Goal: Information Seeking & Learning: Learn about a topic

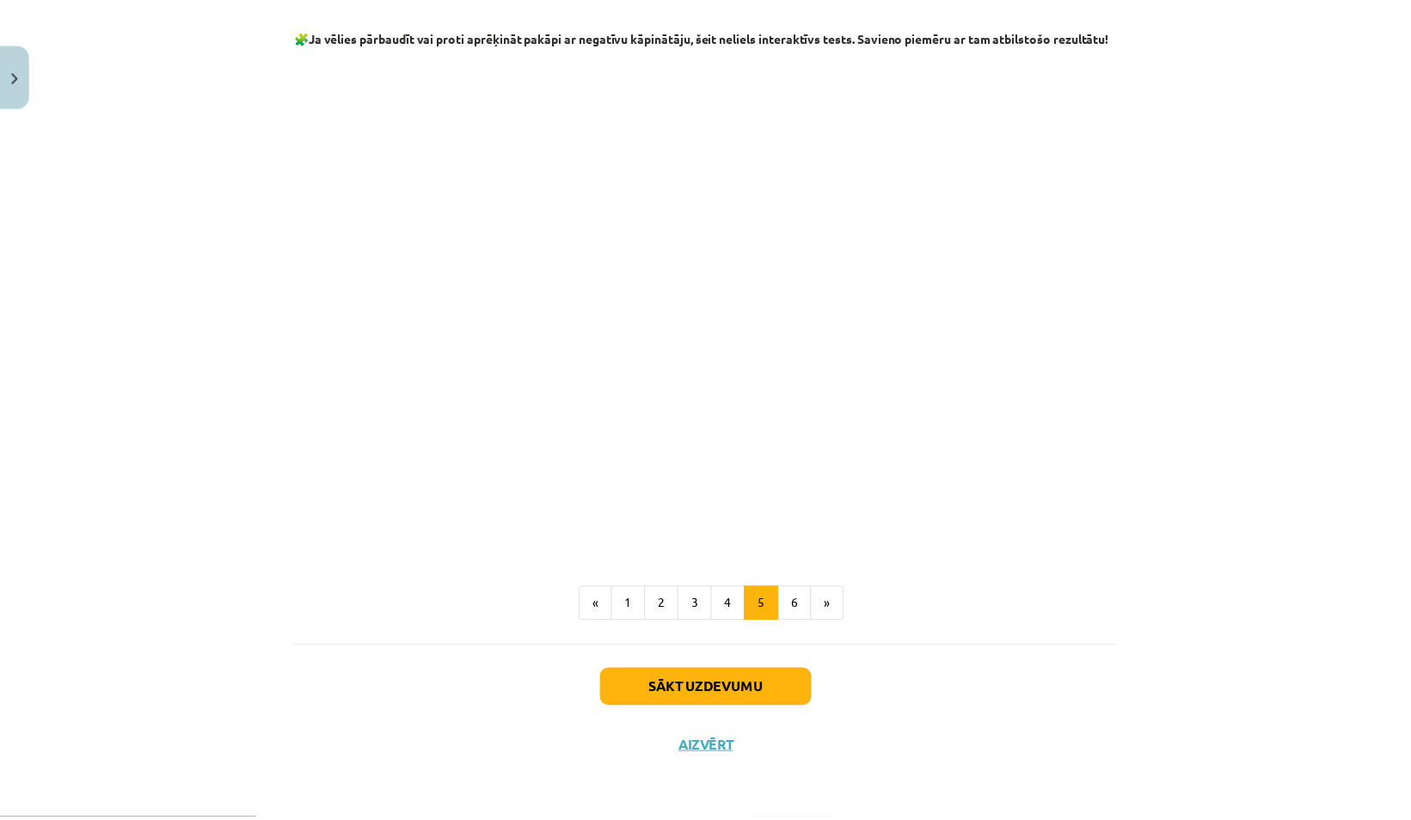
scroll to position [250, 0]
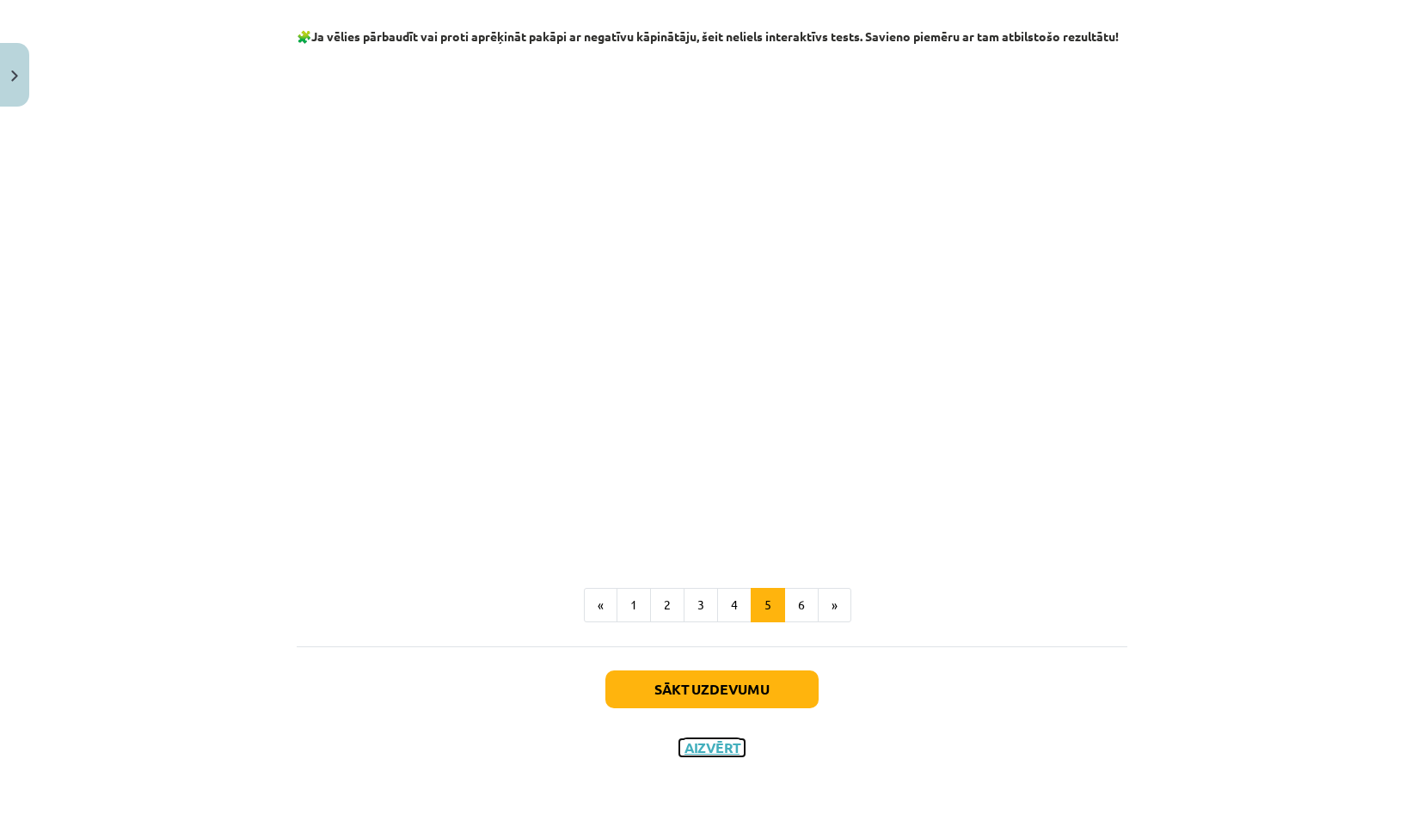
click at [699, 747] on button "Aizvērt" at bounding box center [711, 747] width 65 height 17
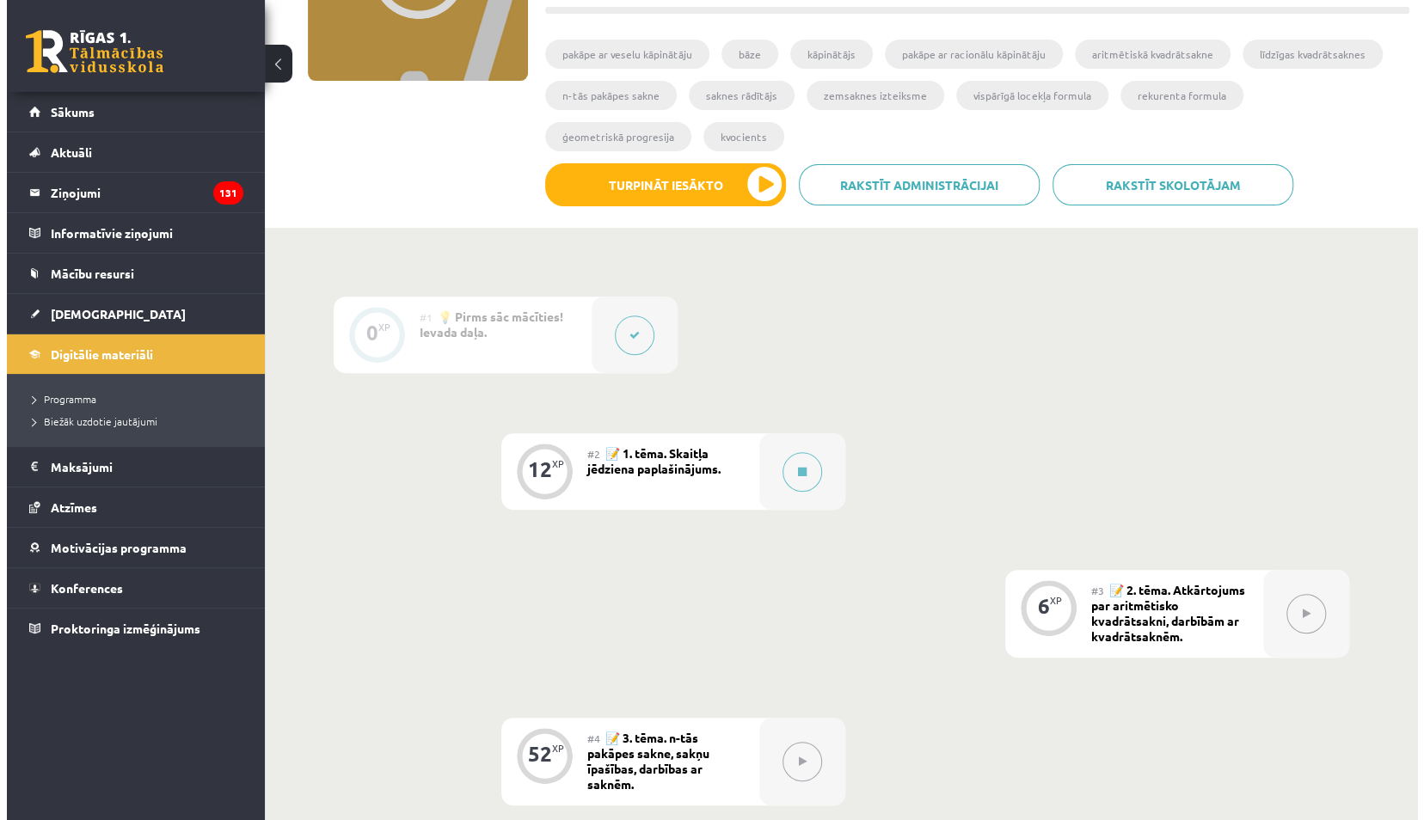
scroll to position [361, 0]
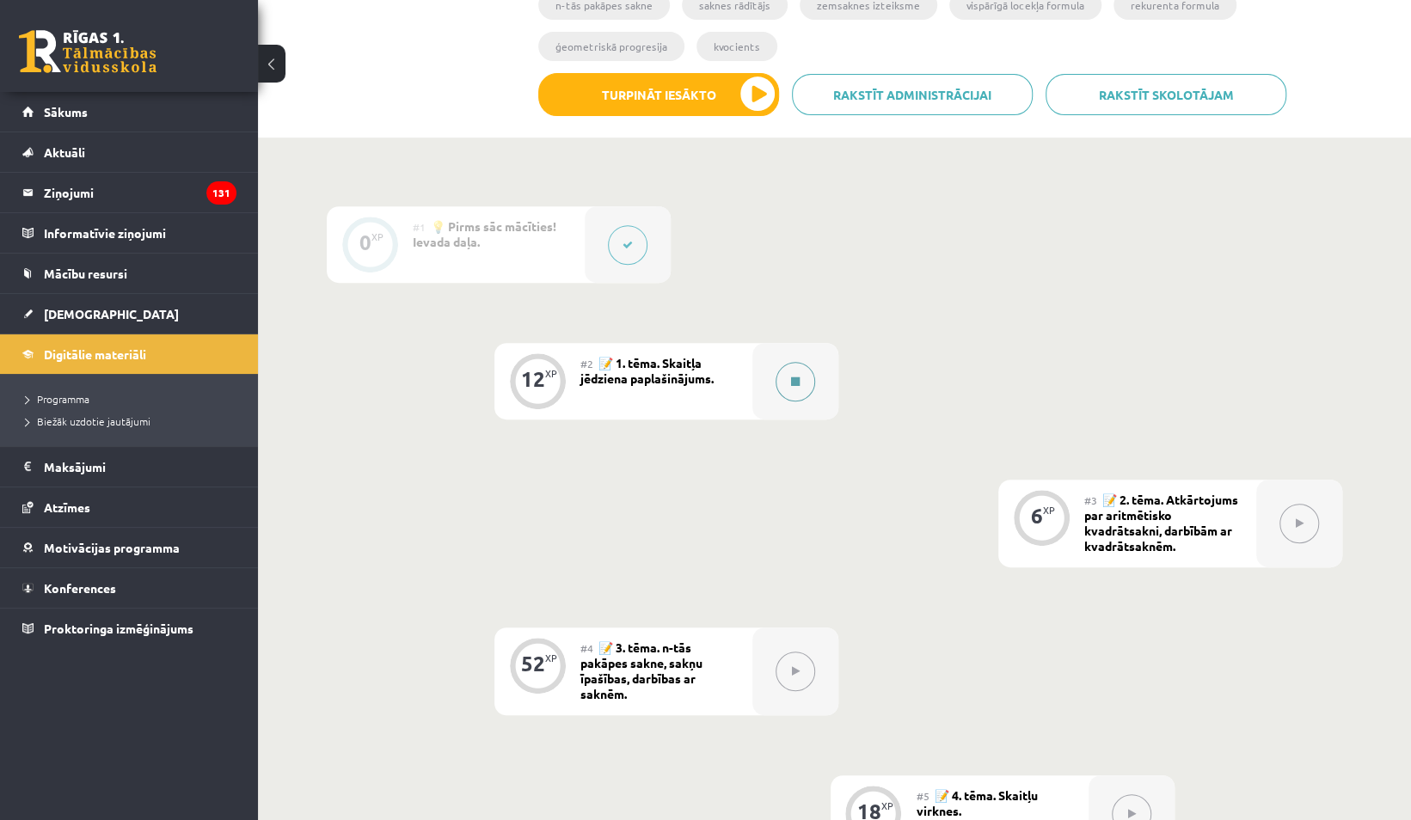
click at [798, 387] on button at bounding box center [796, 382] width 40 height 40
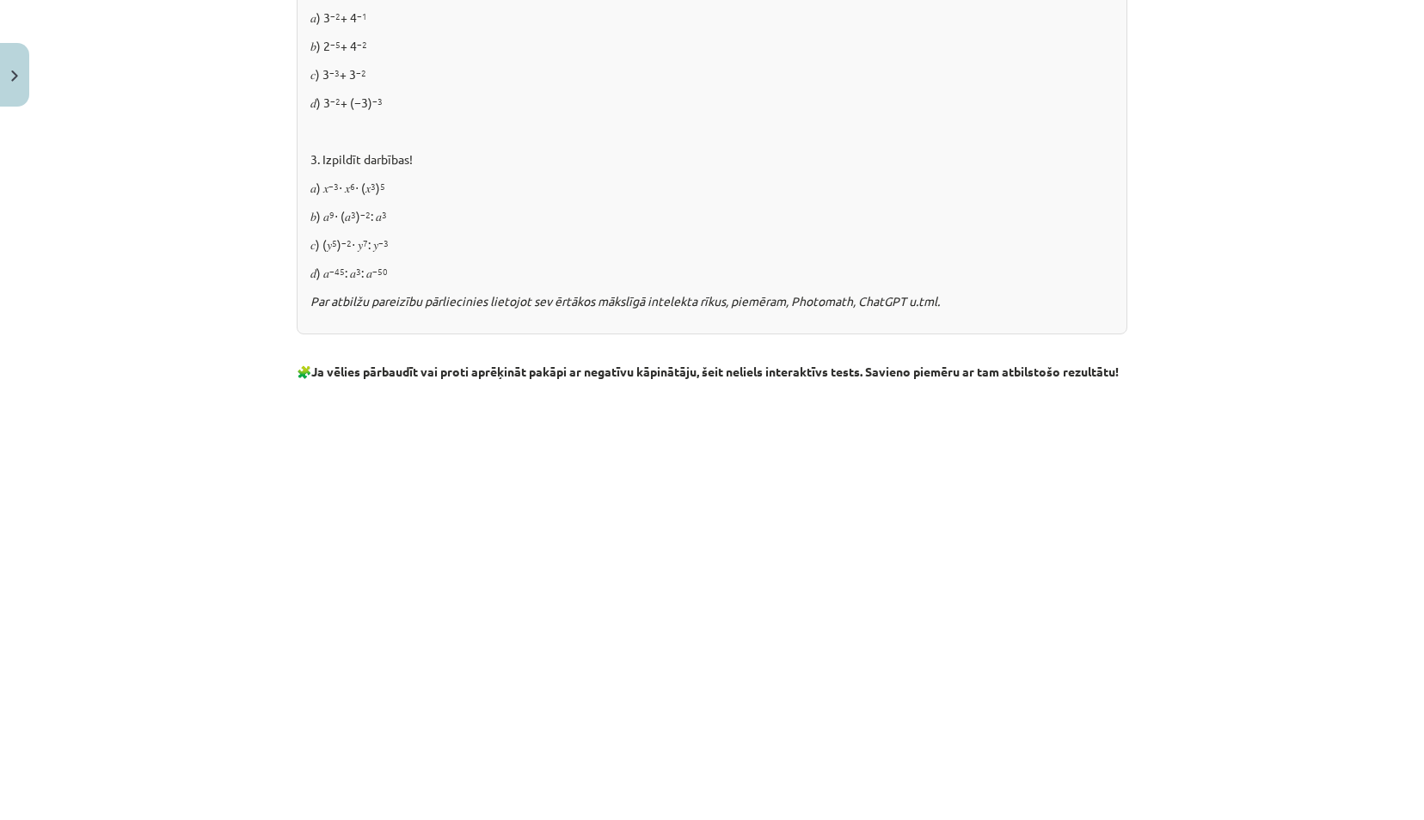
scroll to position [1850, 0]
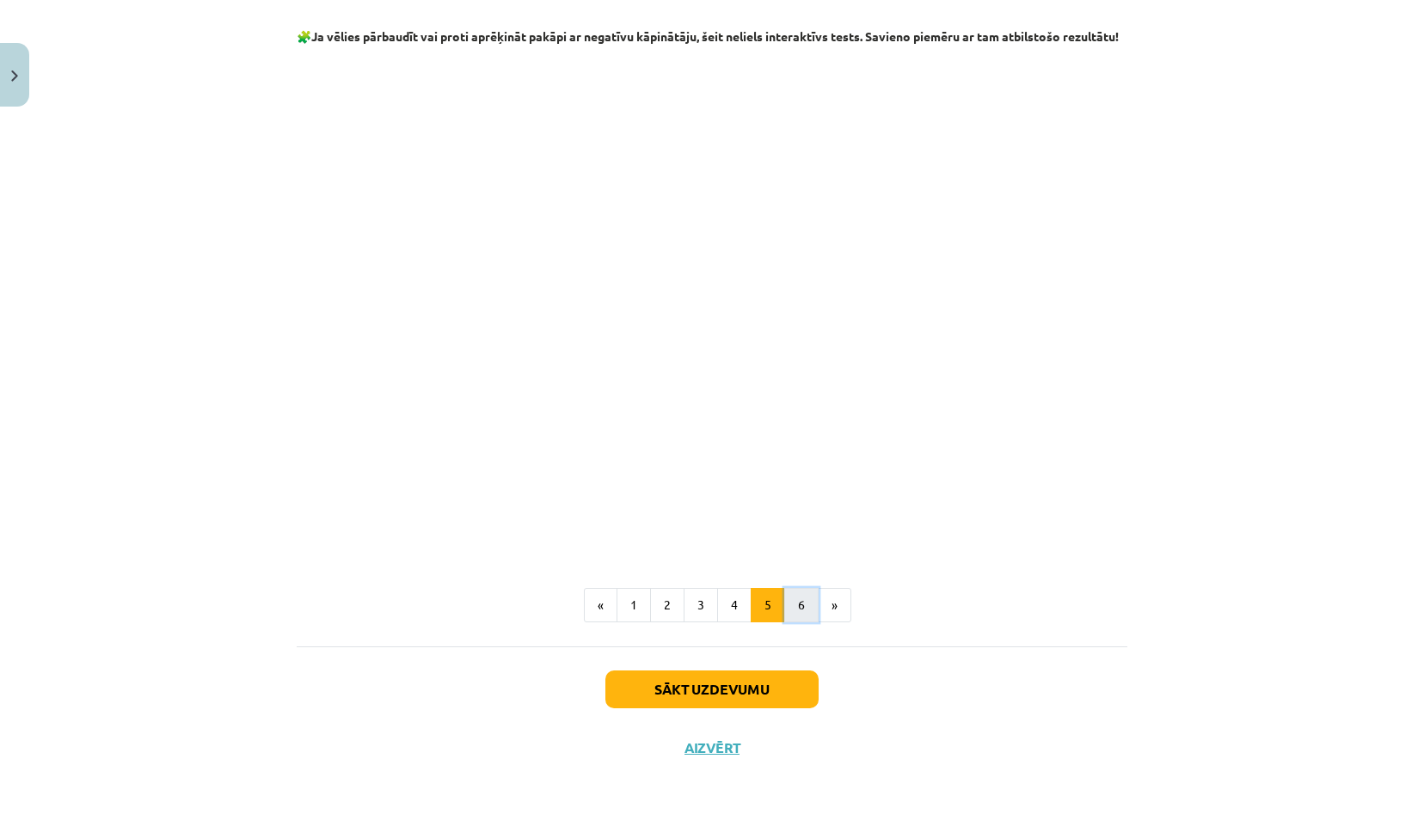
click at [784, 601] on button "6" at bounding box center [801, 605] width 34 height 34
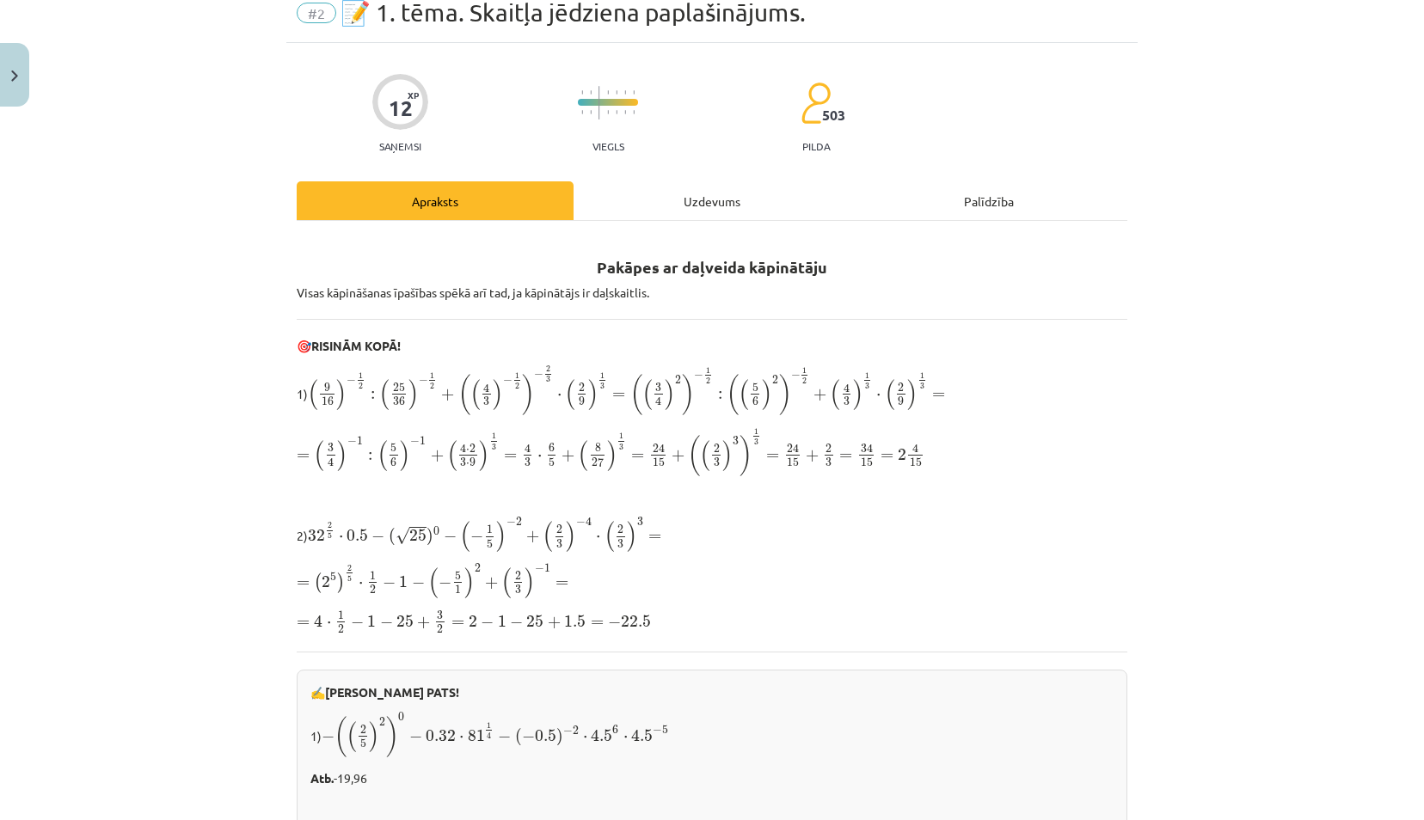
scroll to position [0, 0]
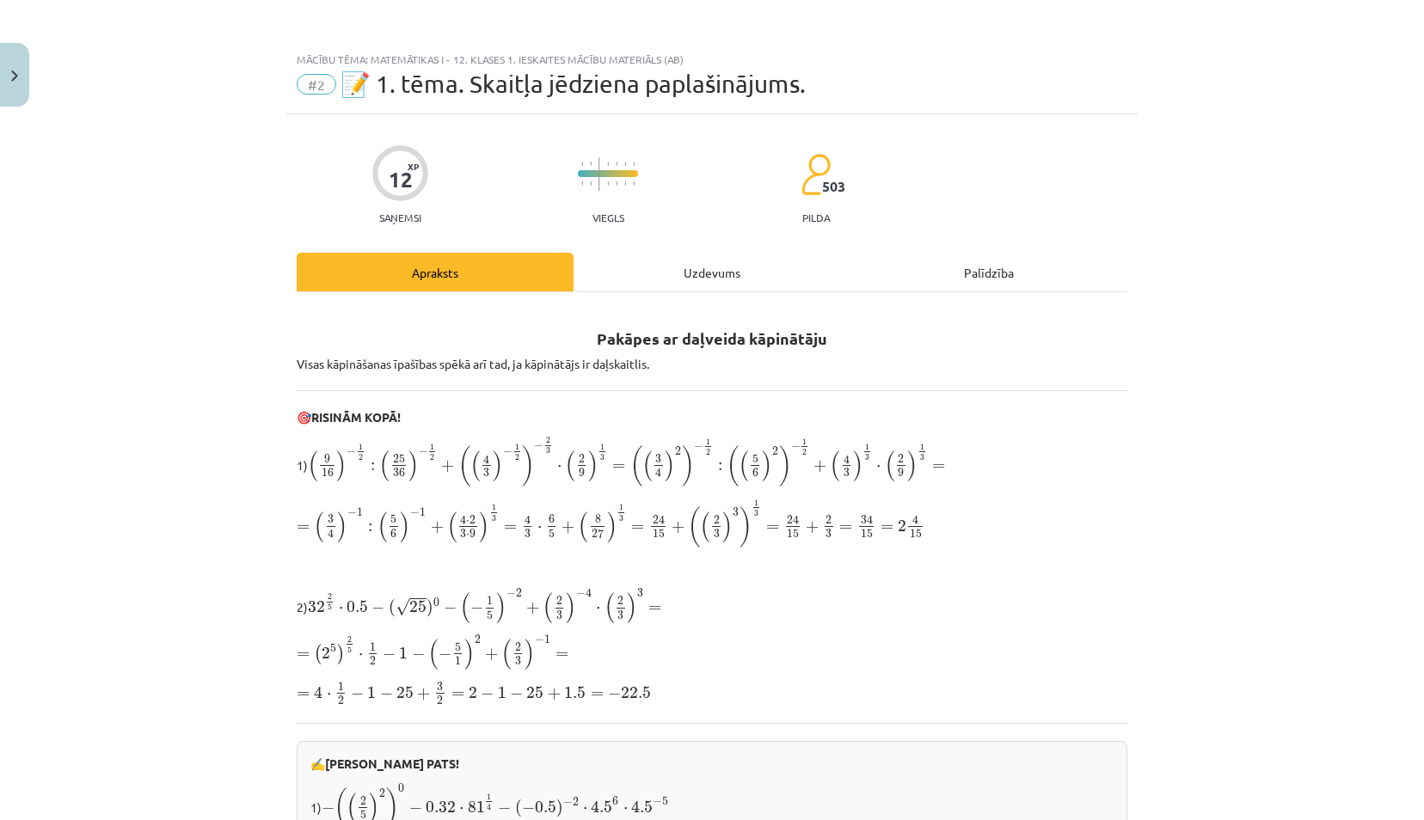
click at [718, 272] on div "Uzdevums" at bounding box center [711, 272] width 277 height 39
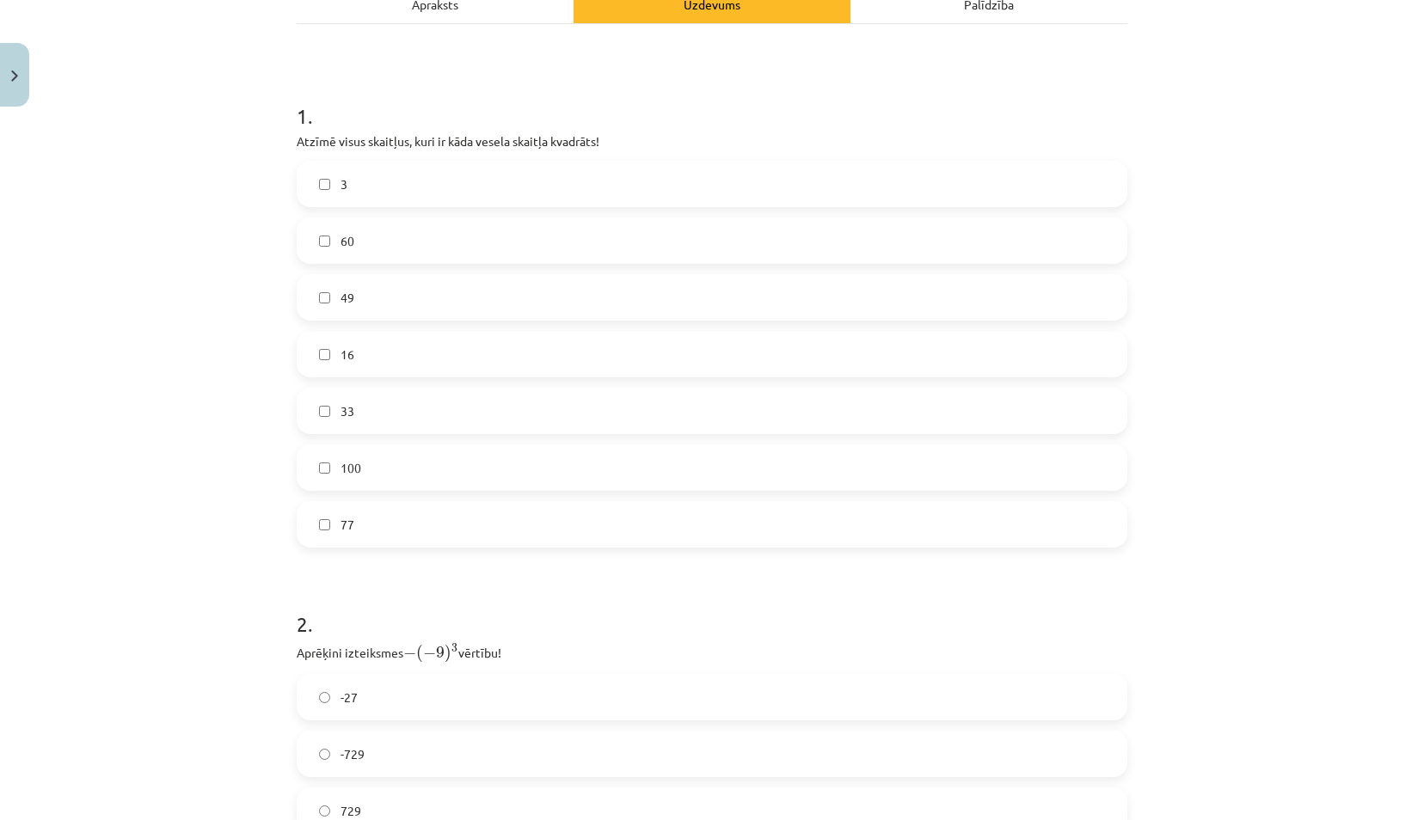
scroll to position [269, 0]
click at [579, 368] on label "16" at bounding box center [711, 353] width 827 height 43
click at [535, 487] on label "100" at bounding box center [711, 466] width 827 height 43
click at [622, 311] on label "49" at bounding box center [711, 296] width 827 height 43
click at [678, 177] on label "3" at bounding box center [711, 183] width 827 height 43
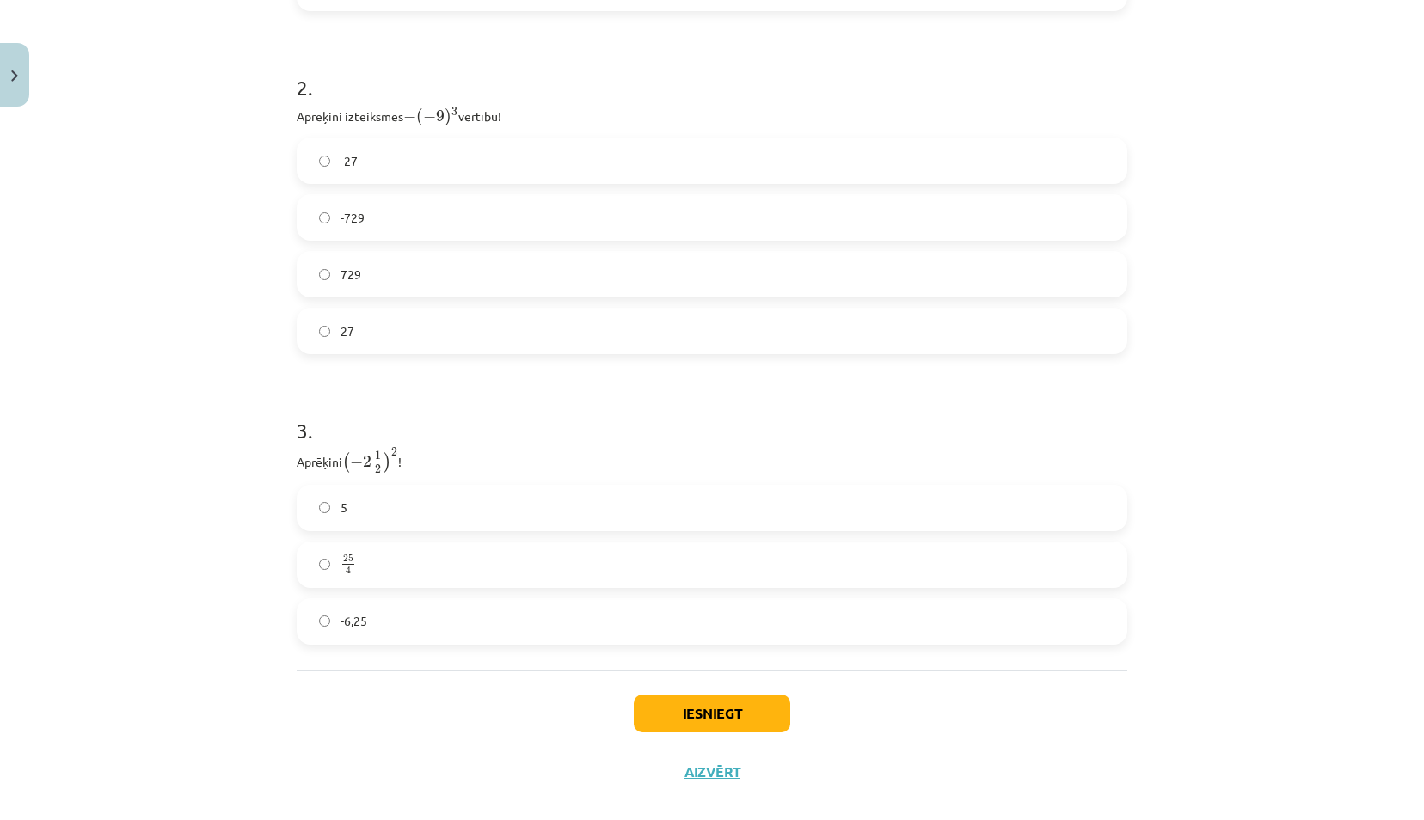
scroll to position [808, 0]
click at [613, 282] on label "729" at bounding box center [711, 270] width 827 height 43
click at [650, 213] on label "-729" at bounding box center [711, 214] width 827 height 43
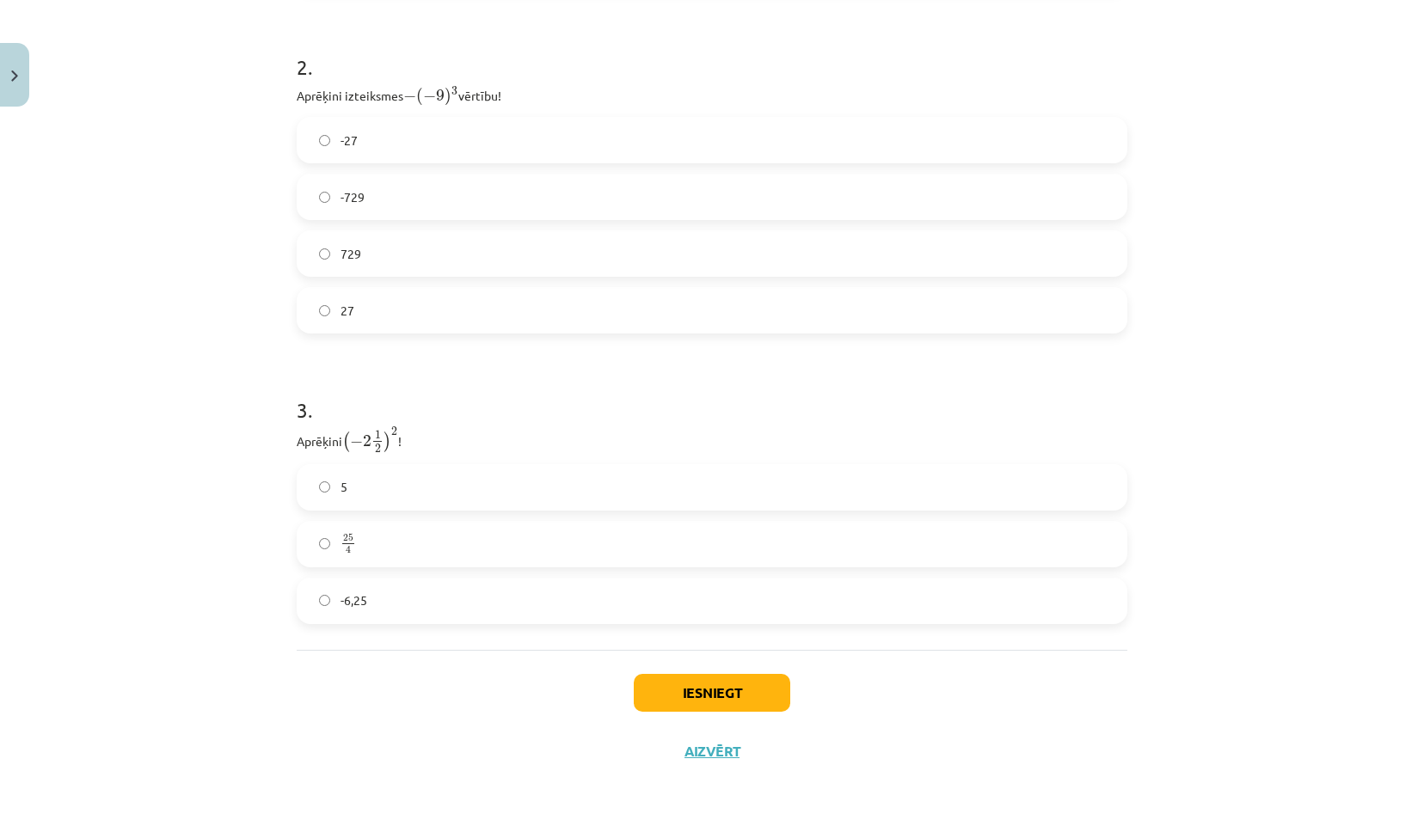
click at [389, 535] on label "25 4 25 4" at bounding box center [711, 544] width 827 height 43
click at [707, 691] on button "Iesniegt" at bounding box center [712, 693] width 156 height 38
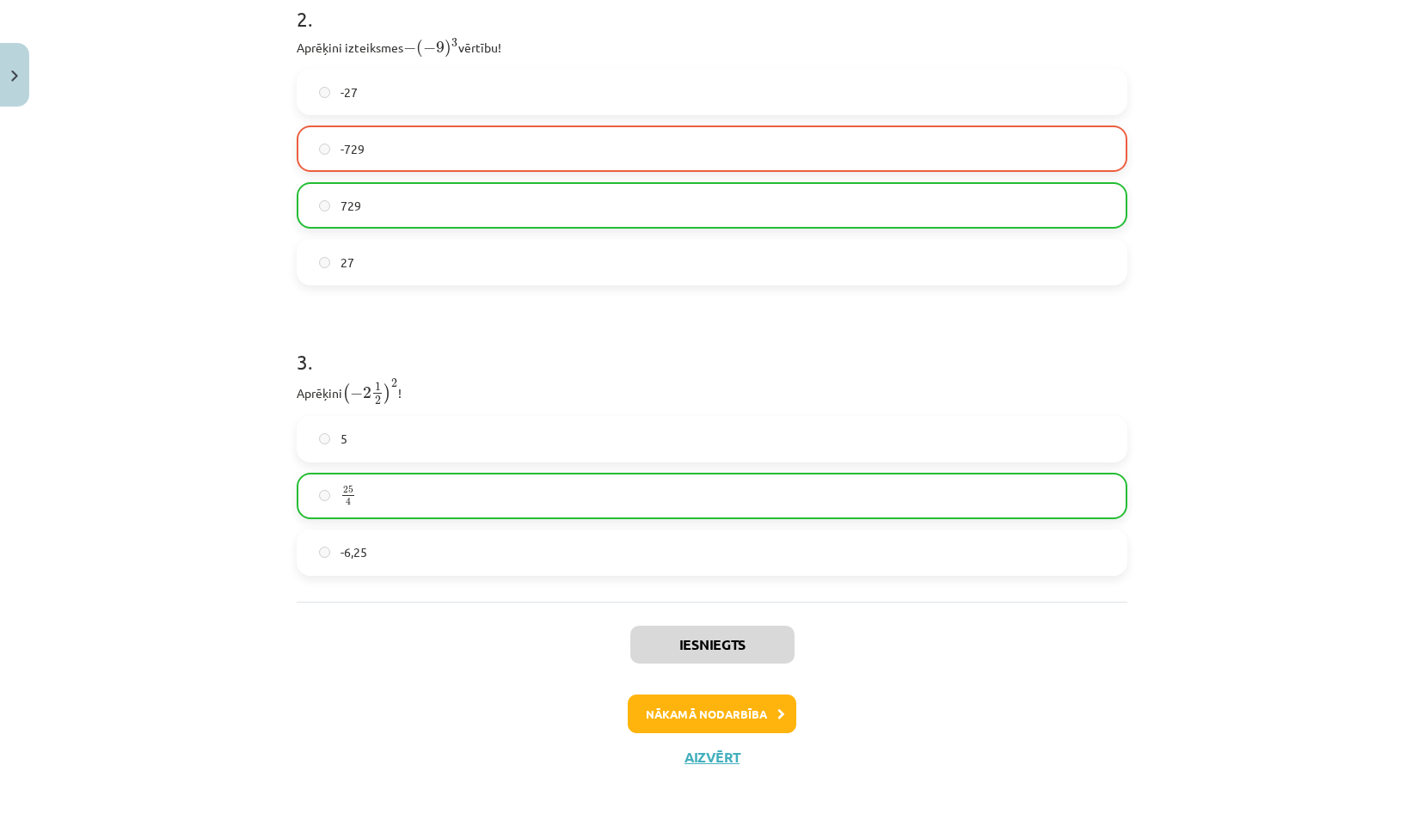
scroll to position [880, 0]
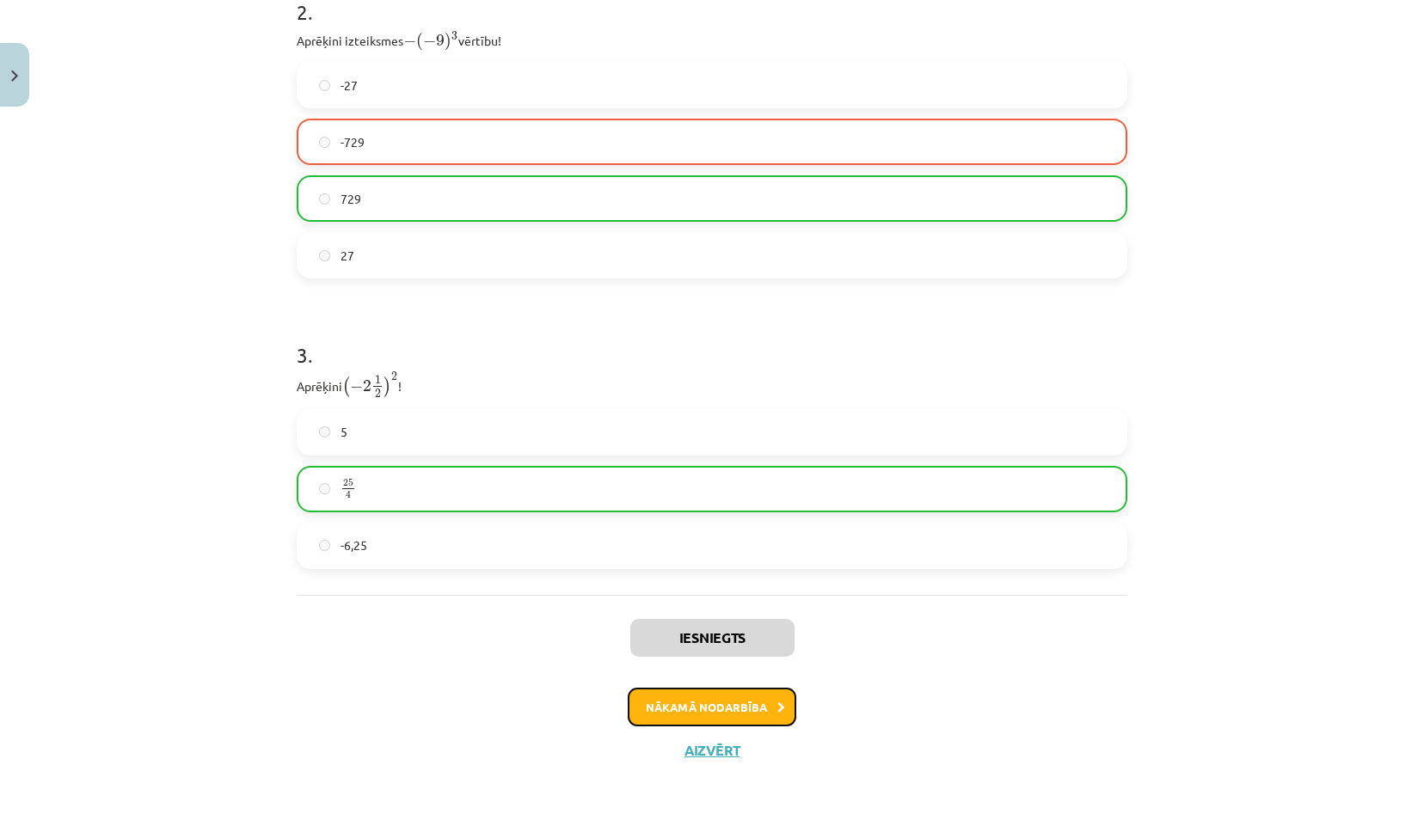
click at [707, 708] on button "Nākamā nodarbība" at bounding box center [712, 708] width 169 height 40
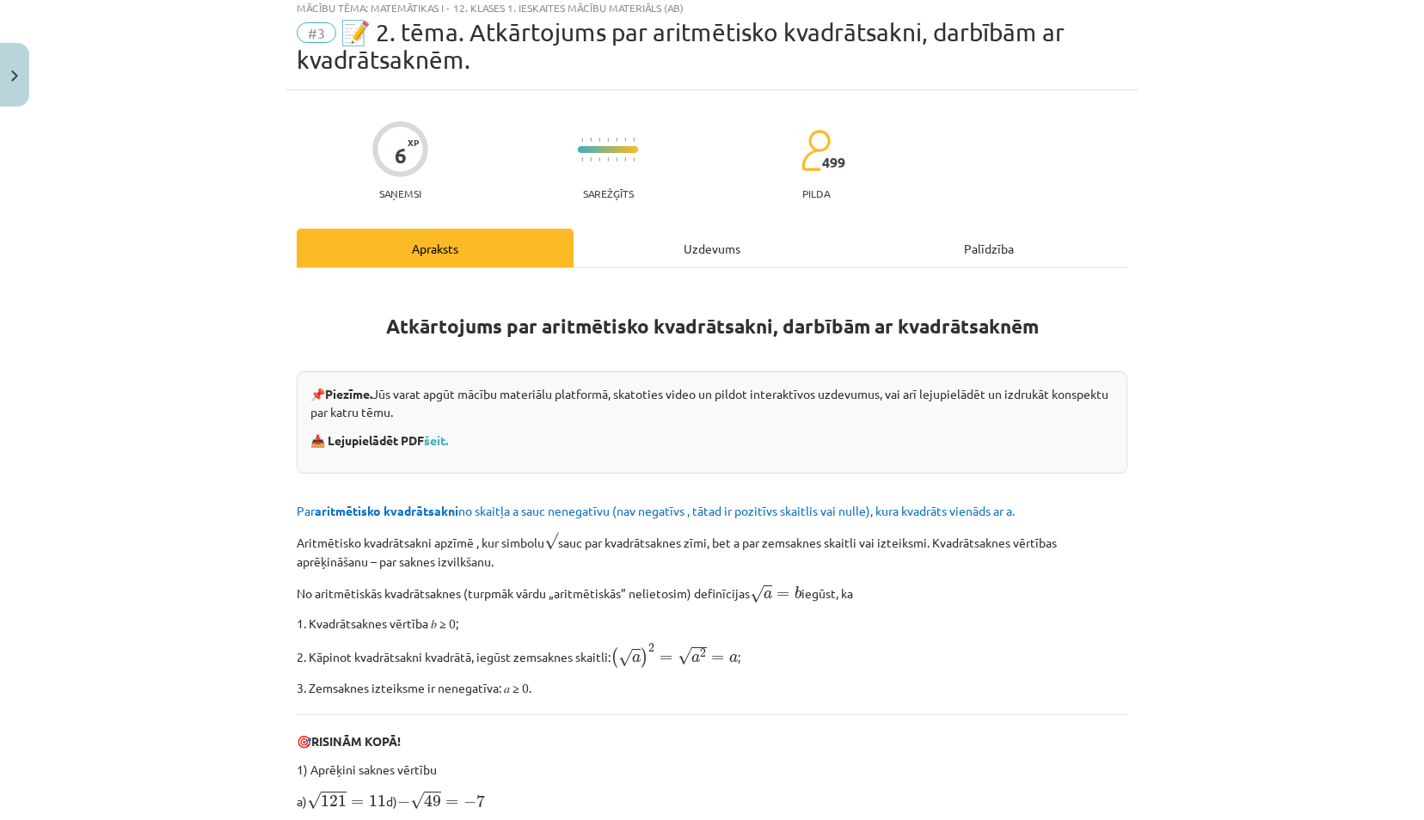
scroll to position [43, 0]
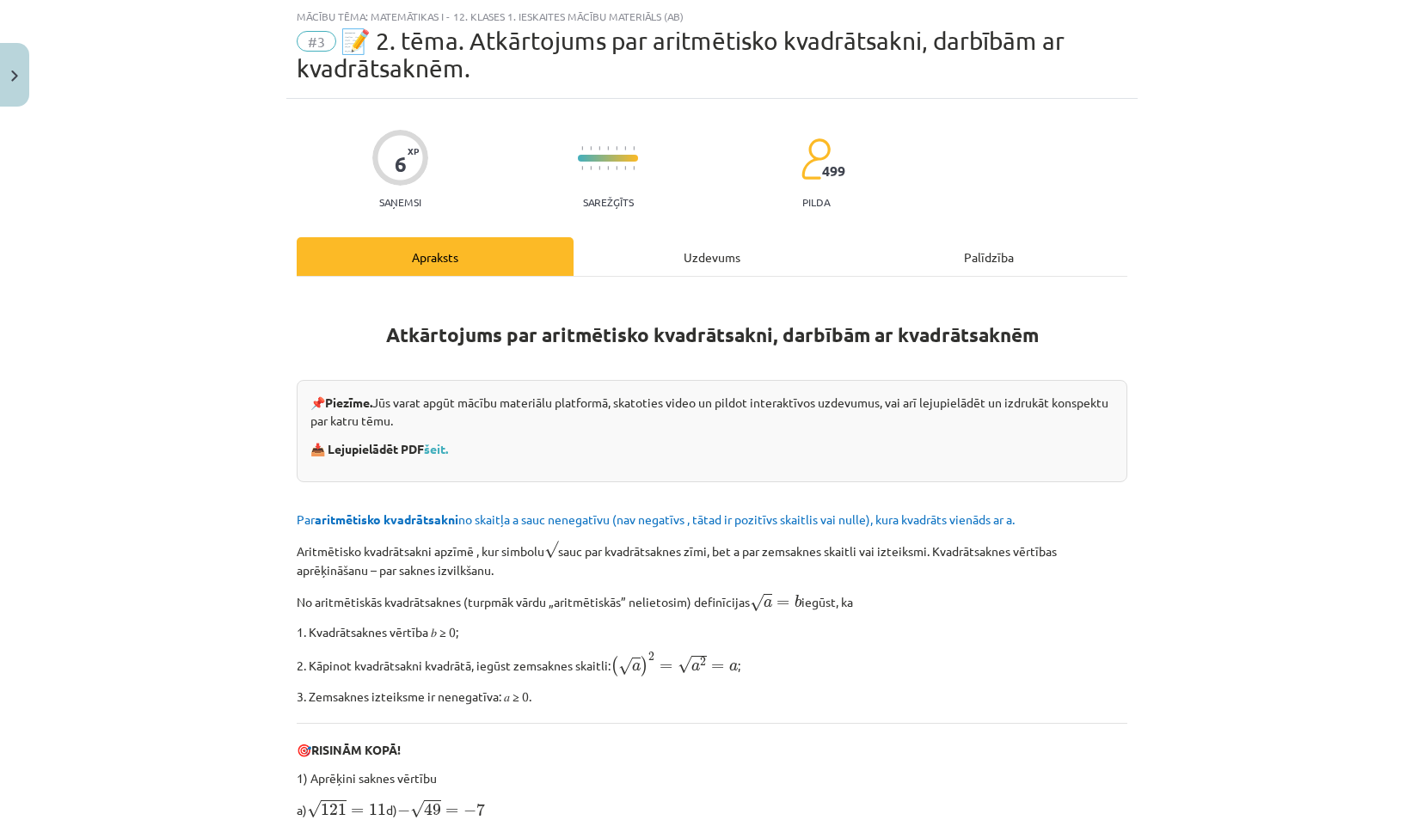
click at [168, 452] on div "Mācību tēma: Matemātikas i - 12. klases 1. ieskaites mācību materiāls (ab) #3 📝…" at bounding box center [712, 410] width 1424 height 820
click at [710, 253] on div "Uzdevums" at bounding box center [711, 256] width 277 height 39
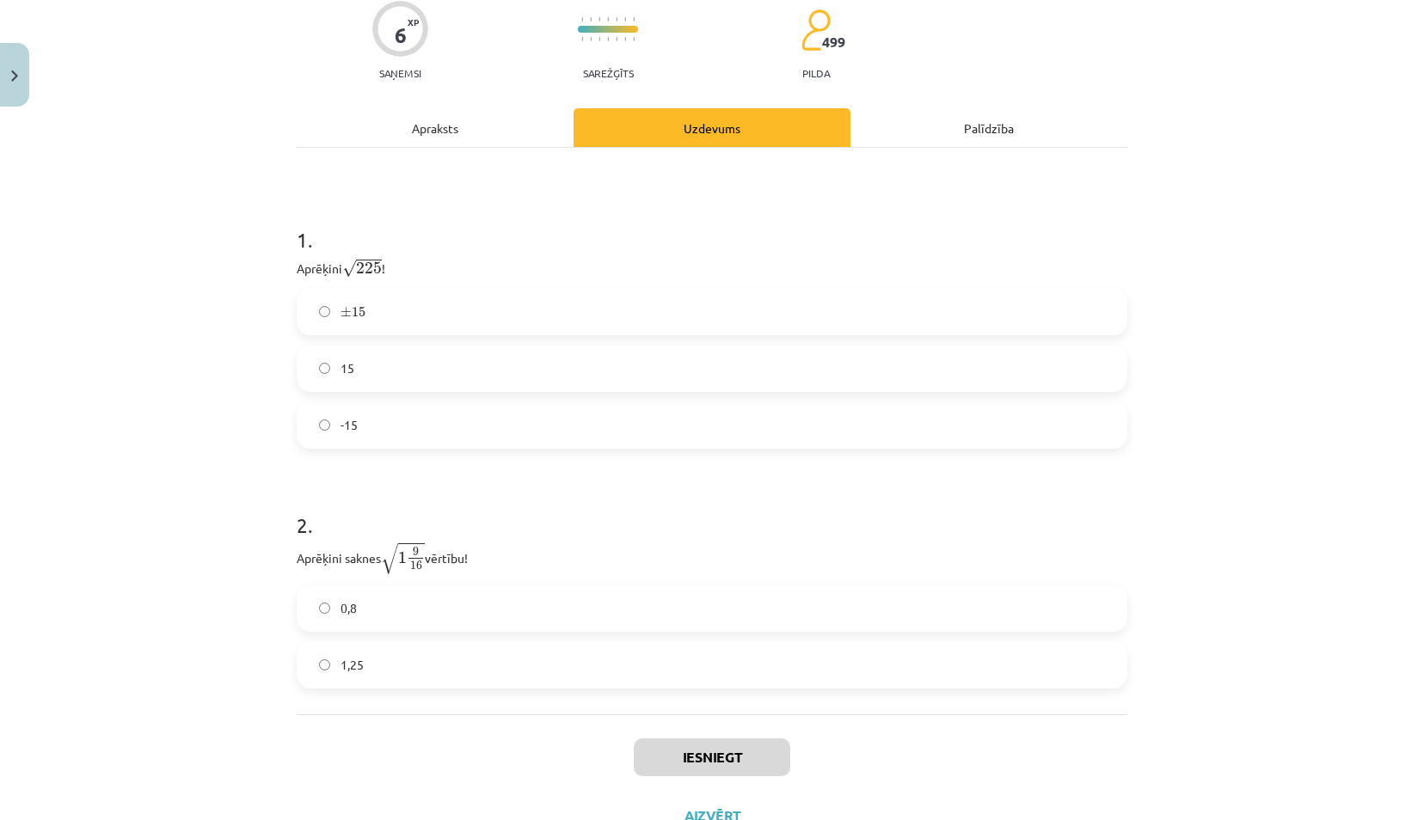
scroll to position [173, 0]
click at [406, 366] on label "15" at bounding box center [711, 367] width 827 height 43
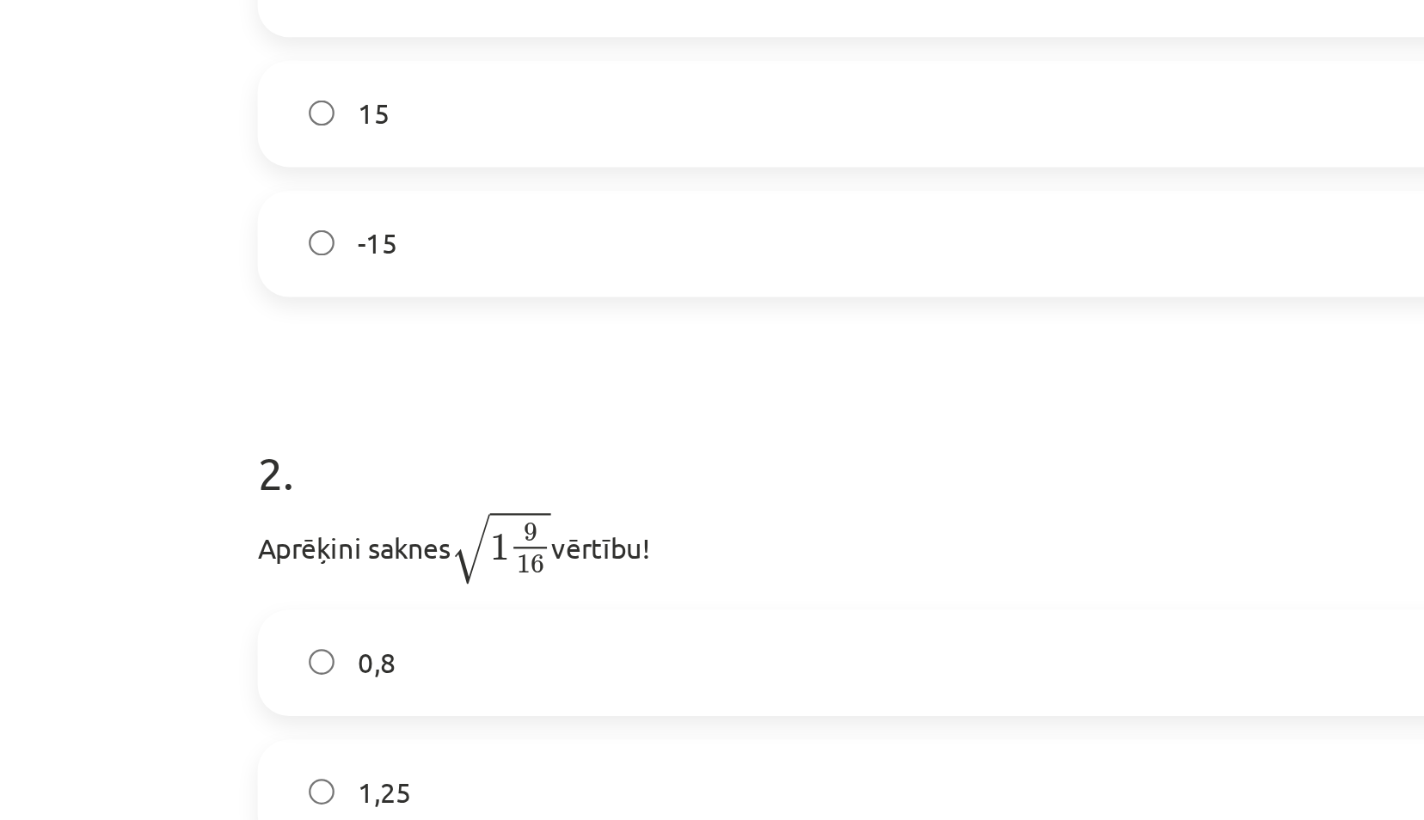
scroll to position [21, 0]
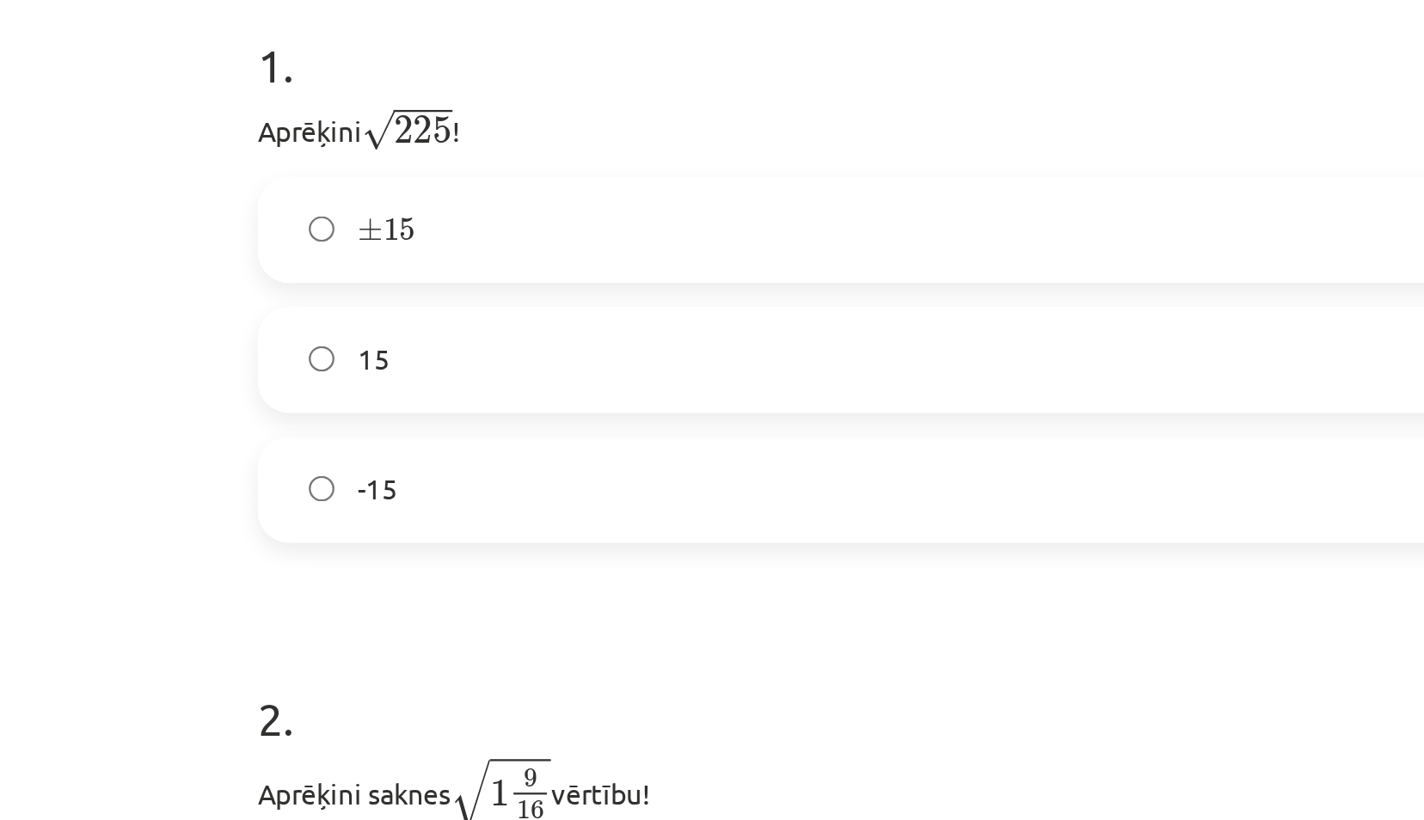
click at [341, 450] on label "± 15 ± 15" at bounding box center [711, 463] width 827 height 43
click at [349, 518] on label "15" at bounding box center [711, 520] width 827 height 43
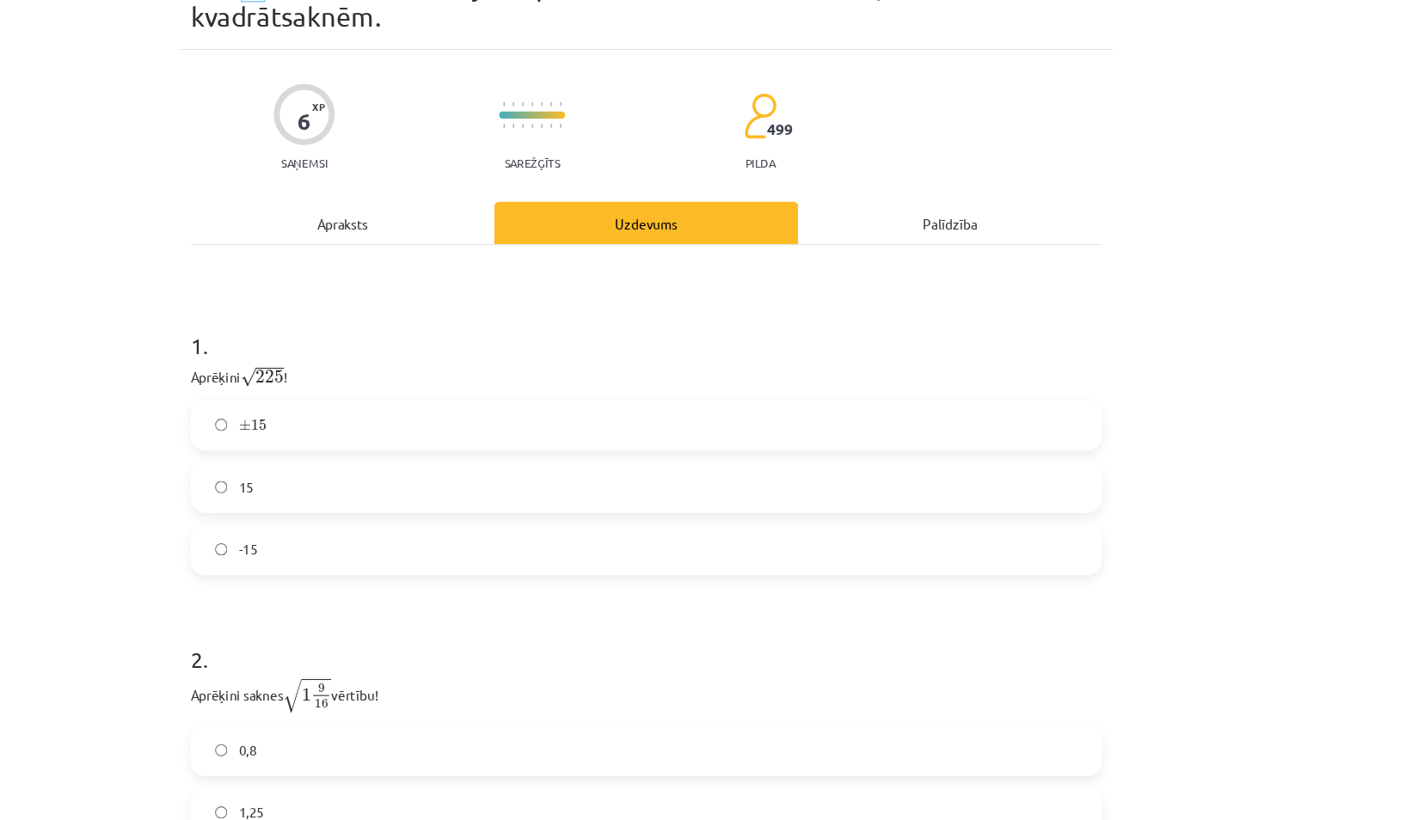
scroll to position [360, 0]
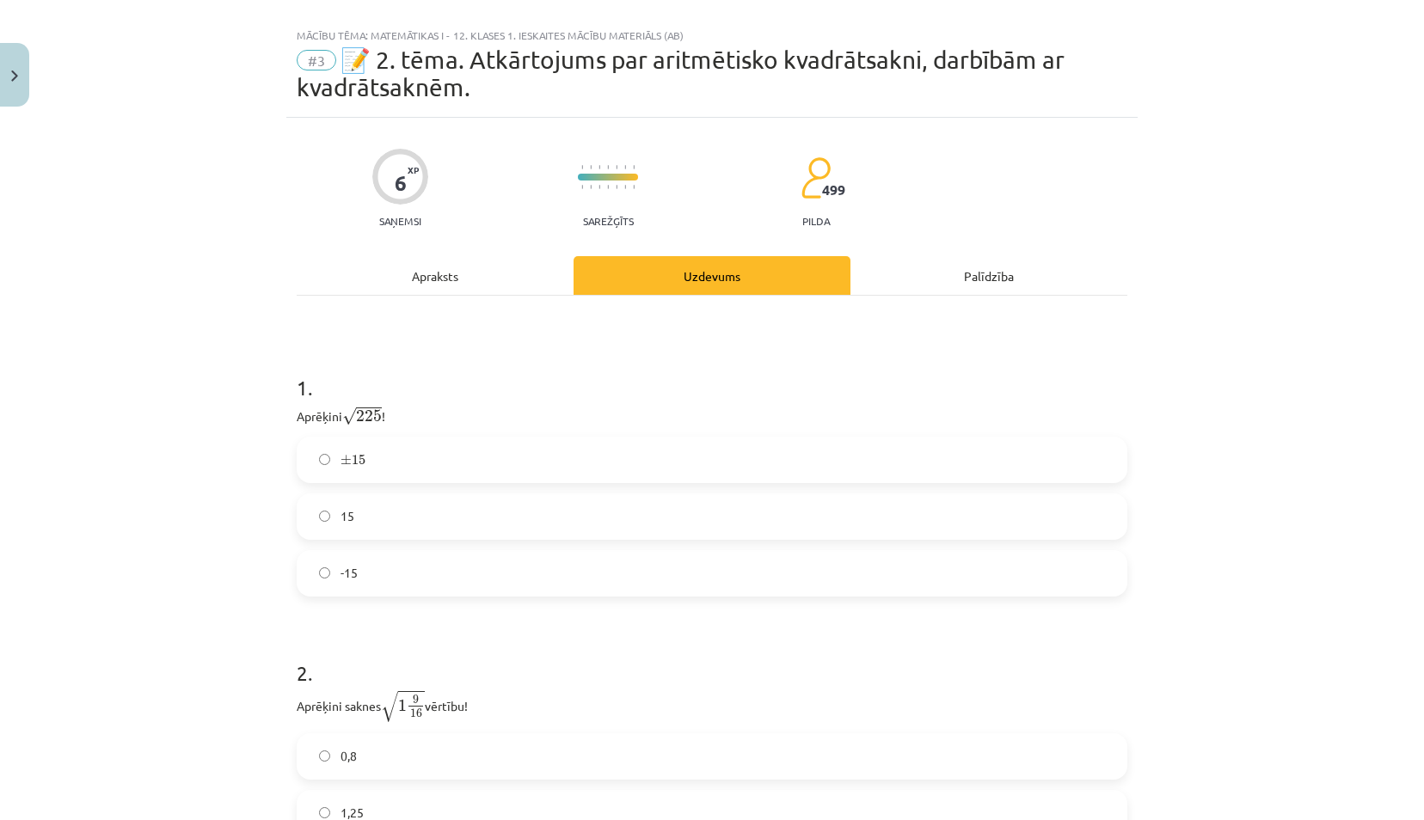
click at [392, 273] on div "Apraksts" at bounding box center [435, 275] width 277 height 39
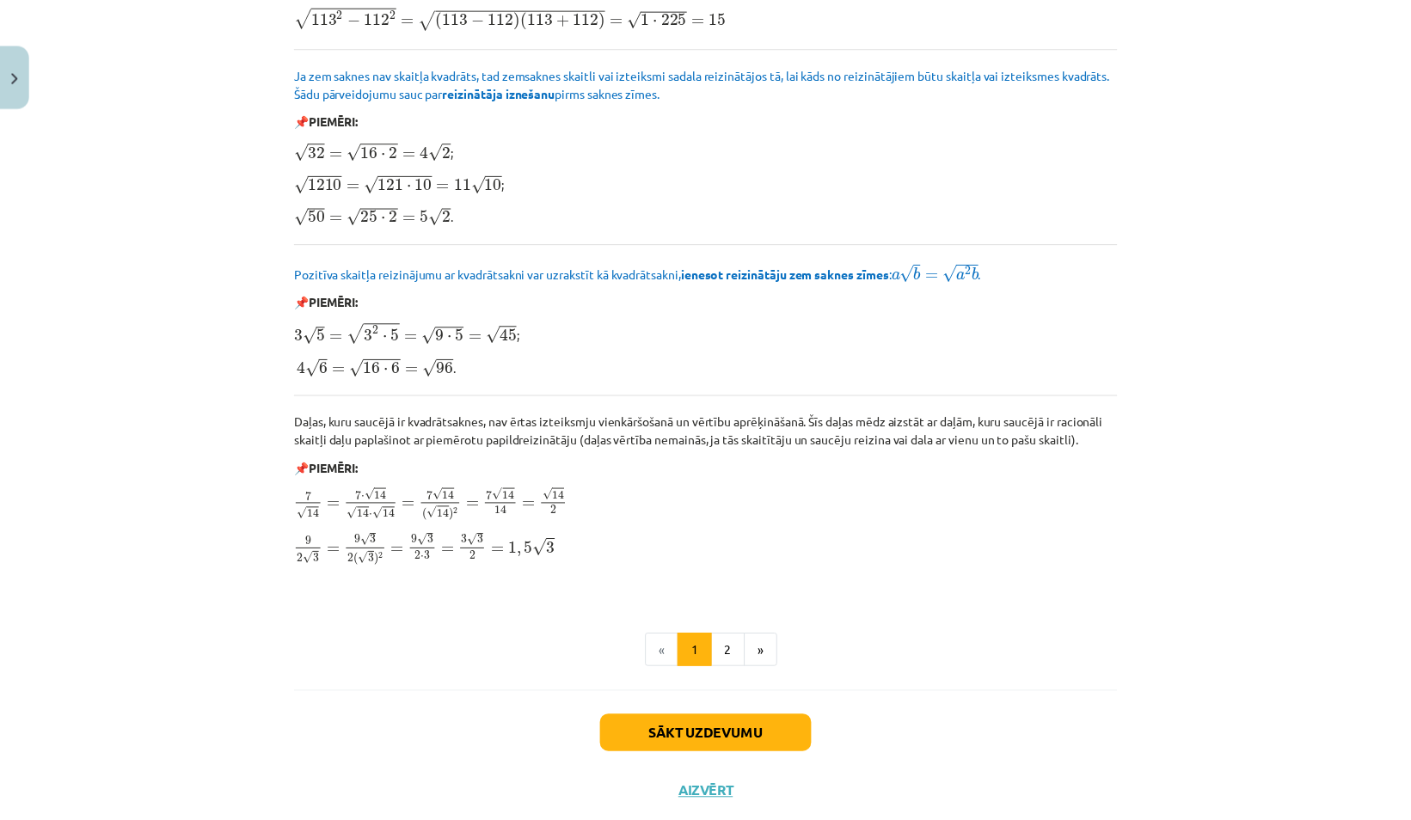
scroll to position [1879, 0]
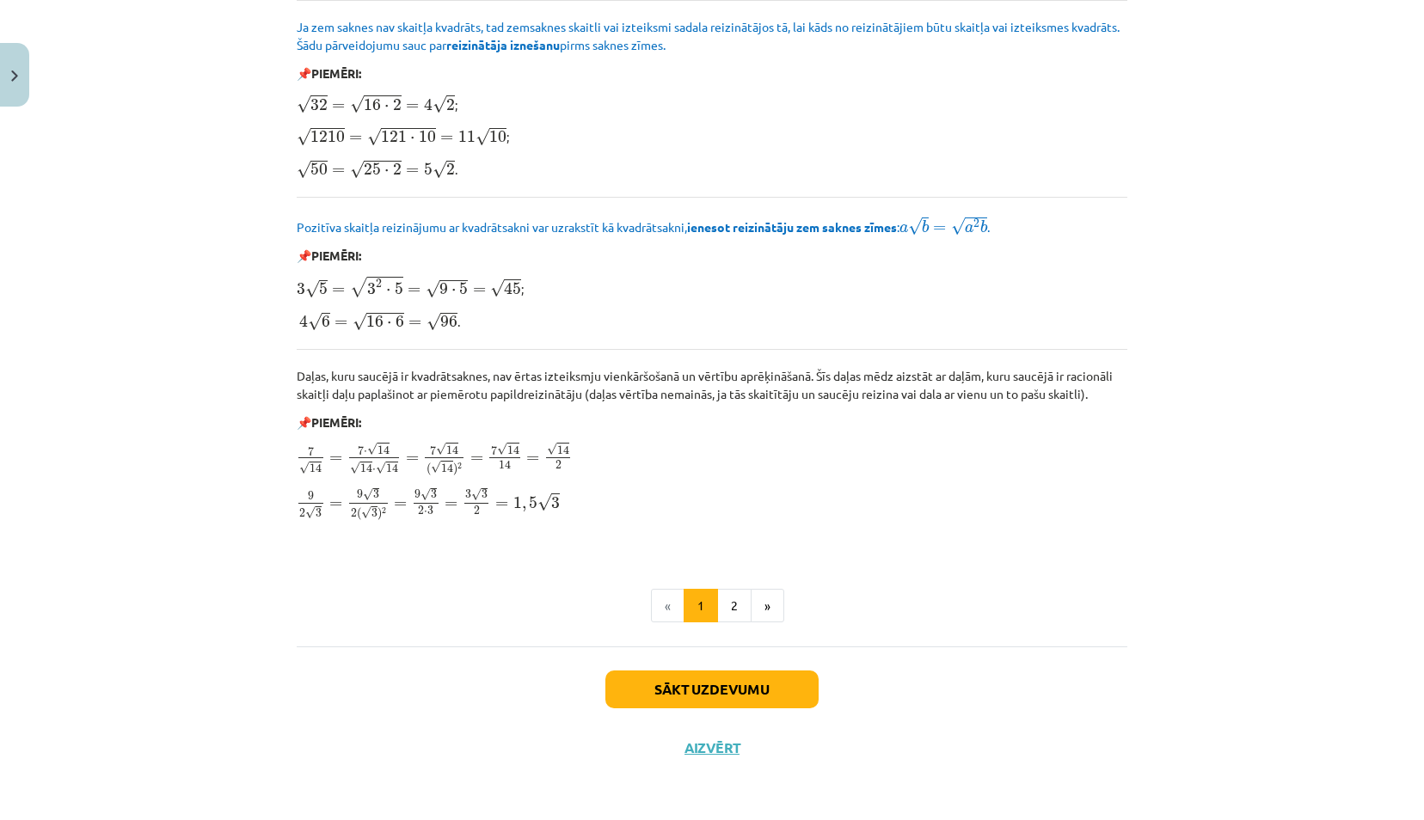
click at [705, 759] on div "Sākt uzdevumu Aizvērt" at bounding box center [712, 707] width 831 height 120
click at [700, 745] on button "Aizvērt" at bounding box center [711, 747] width 65 height 17
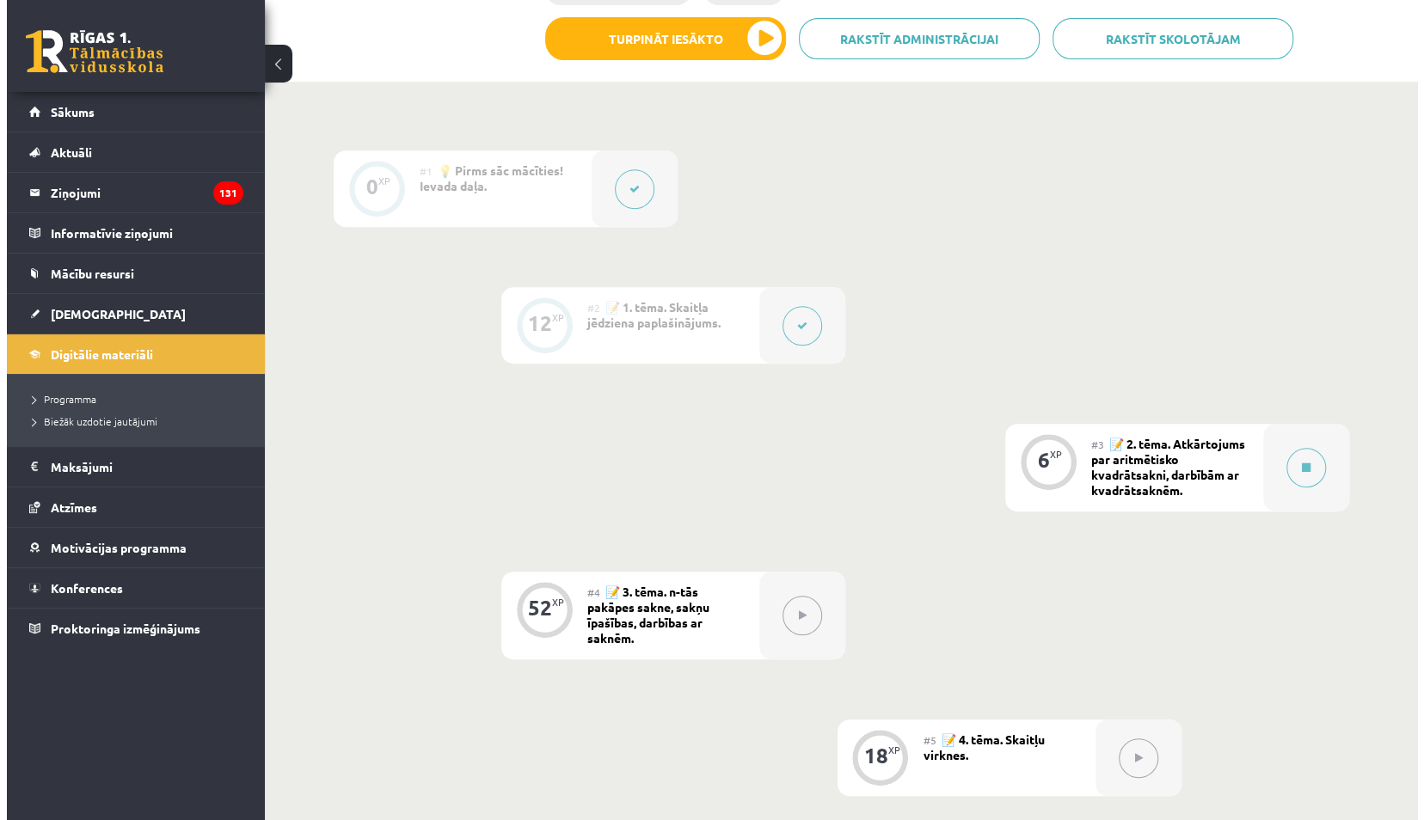
scroll to position [434, 0]
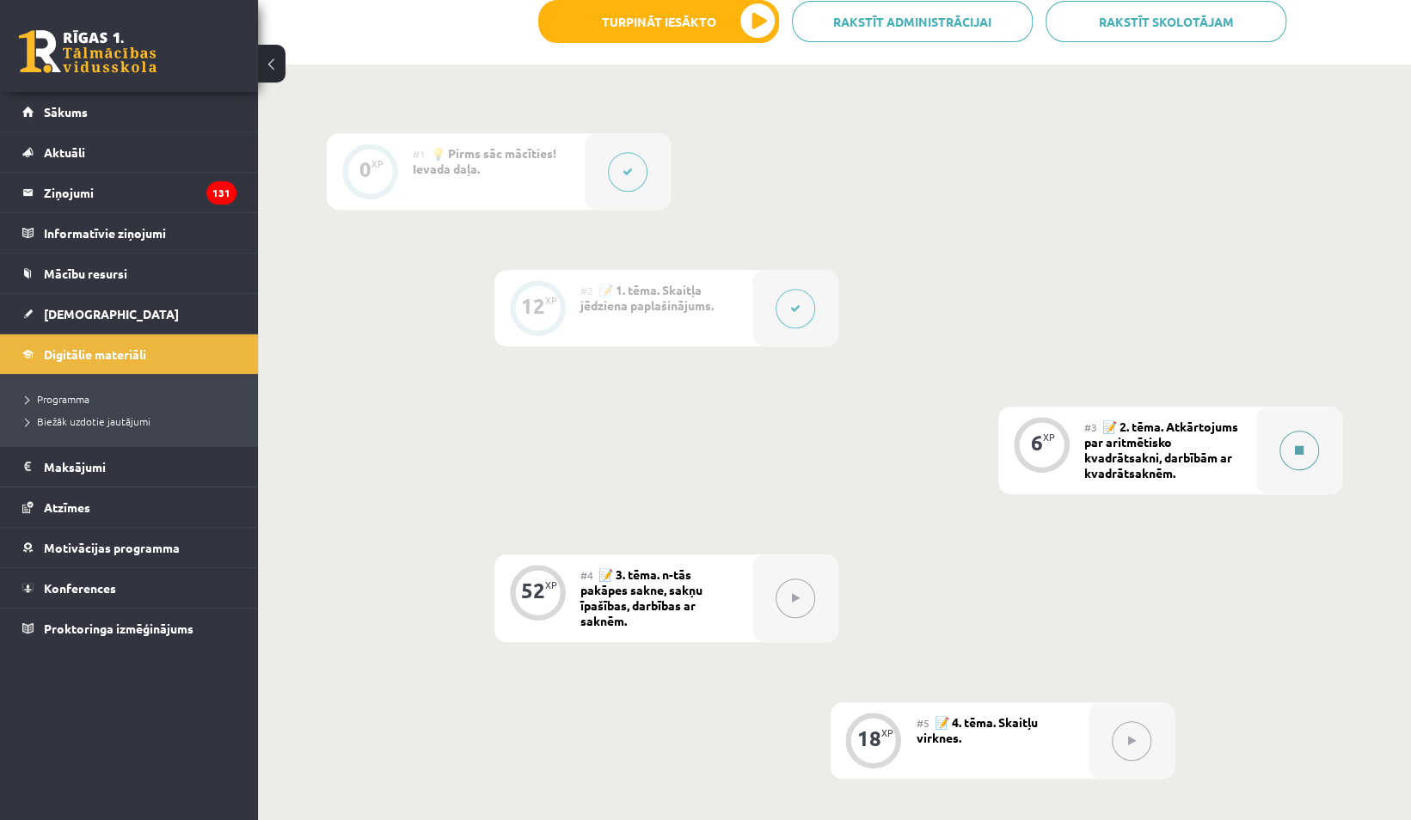
click at [1295, 451] on icon at bounding box center [1299, 450] width 9 height 10
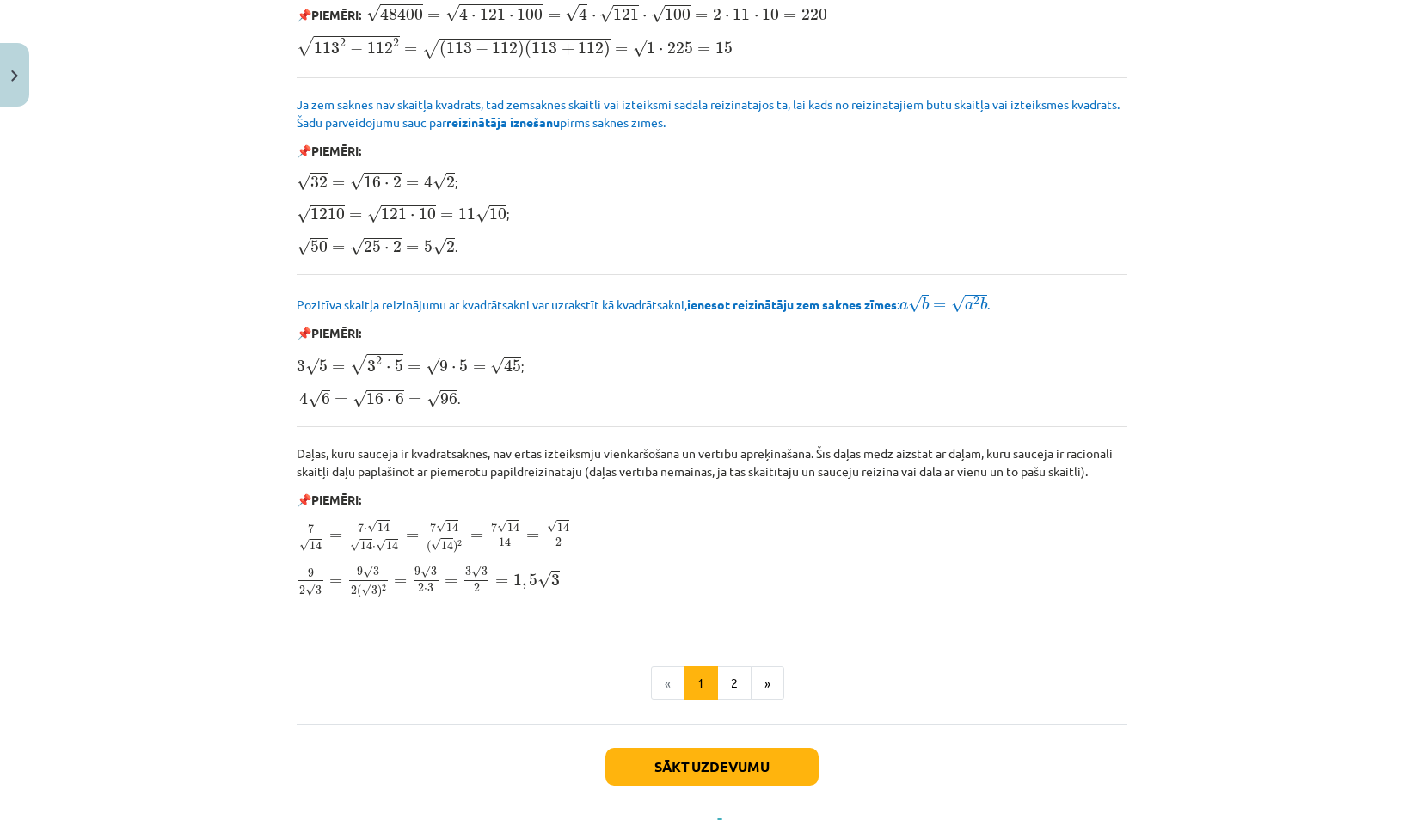
scroll to position [1879, 0]
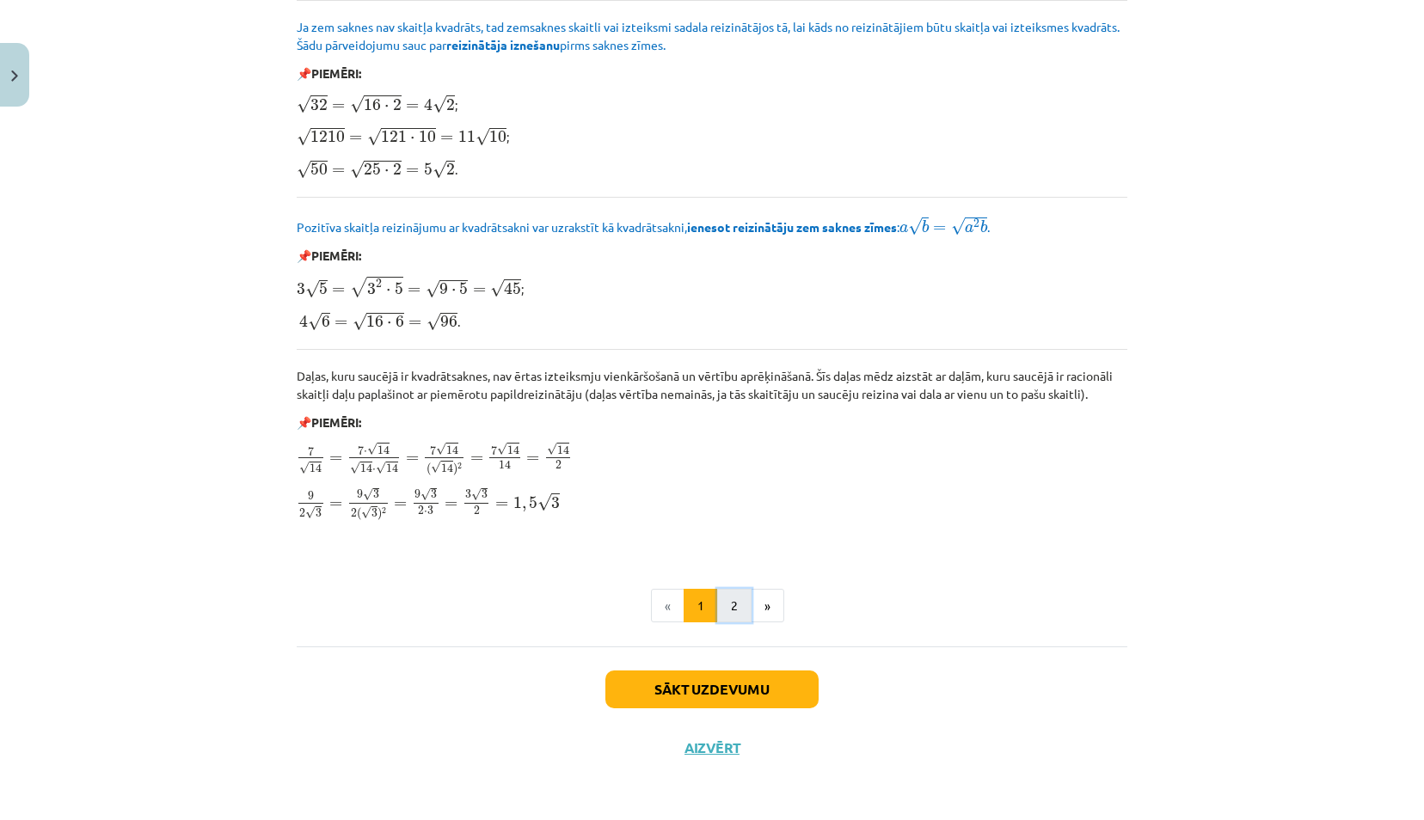
click at [731, 605] on button "2" at bounding box center [734, 606] width 34 height 34
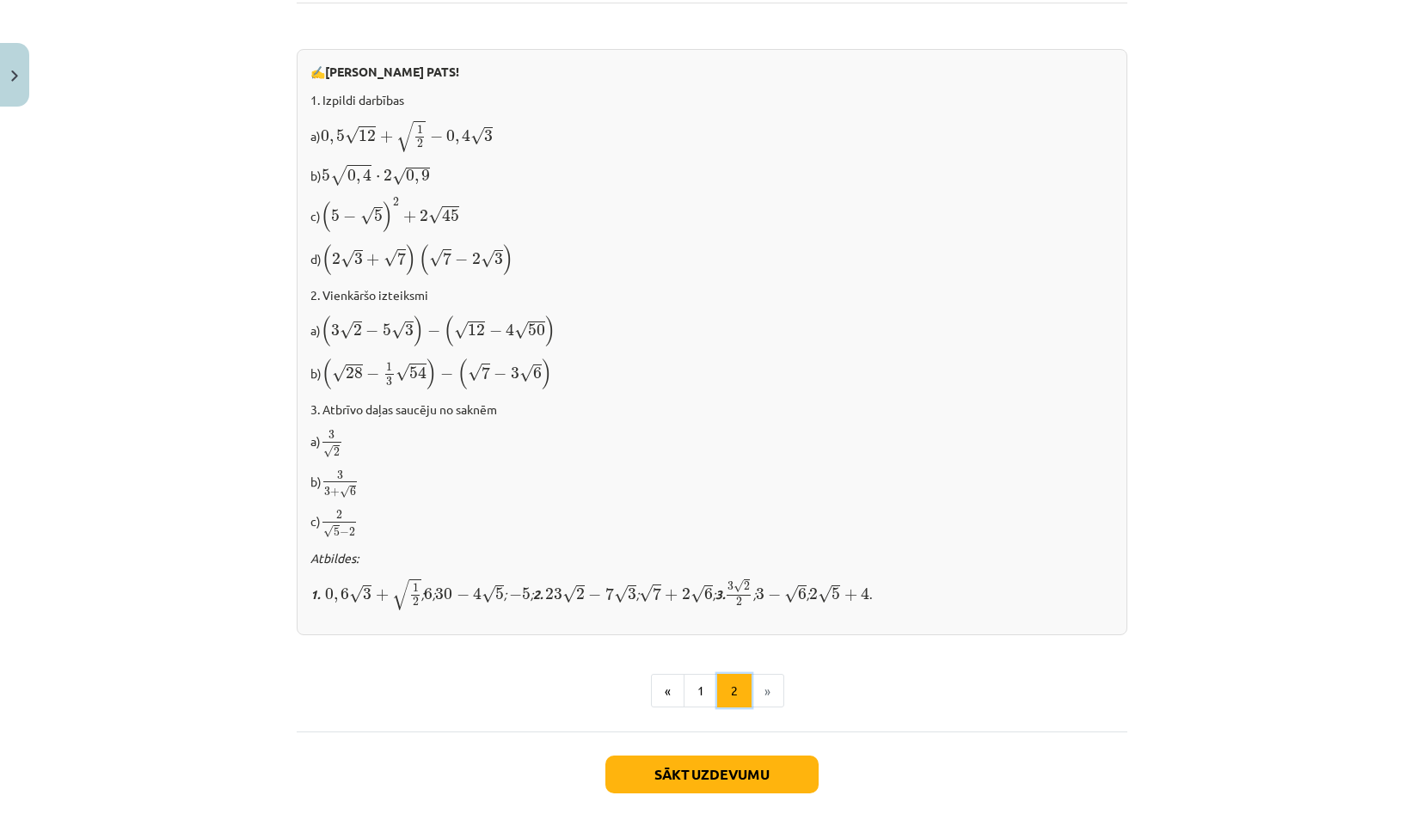
scroll to position [940, 0]
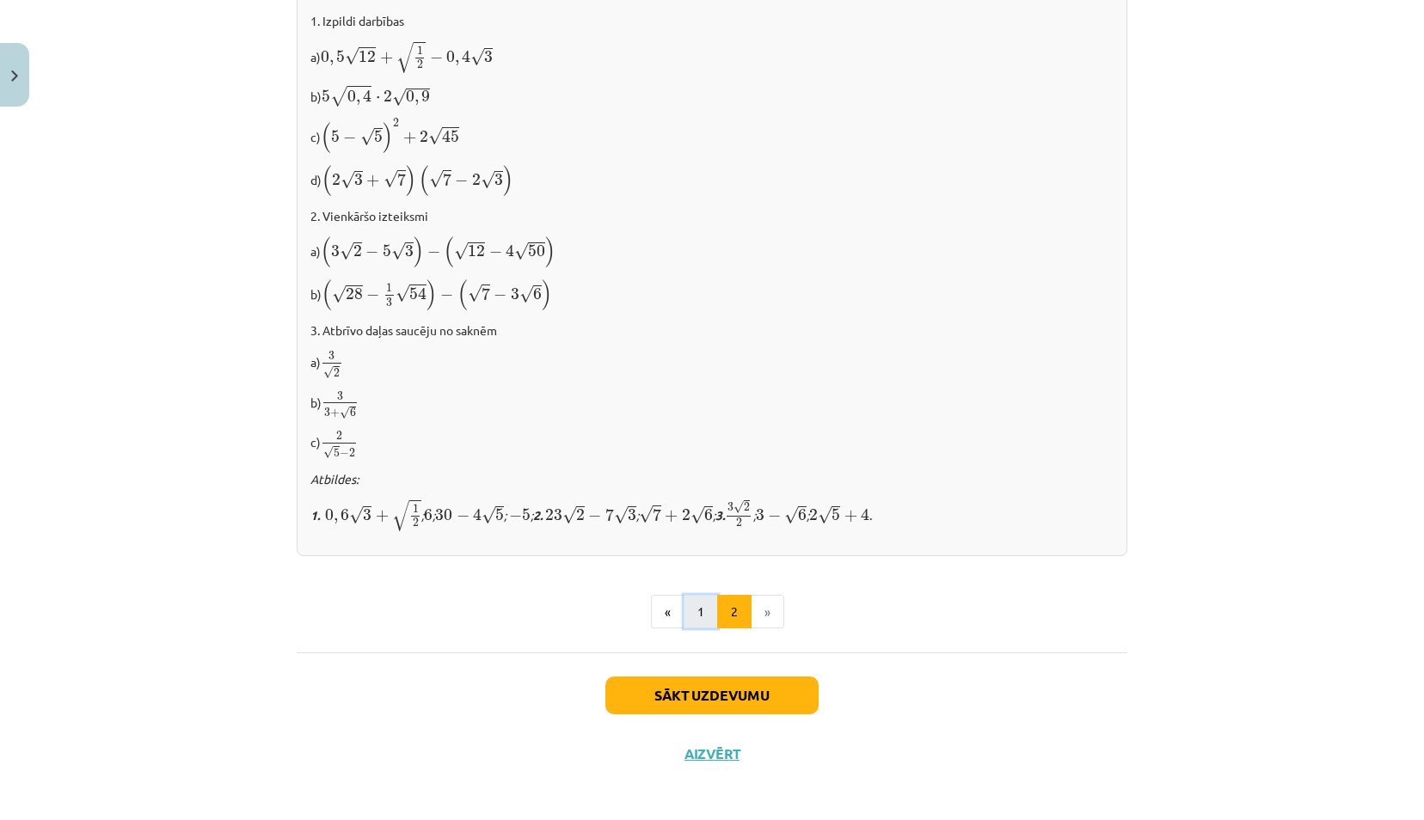
click at [700, 608] on button "1" at bounding box center [701, 612] width 34 height 34
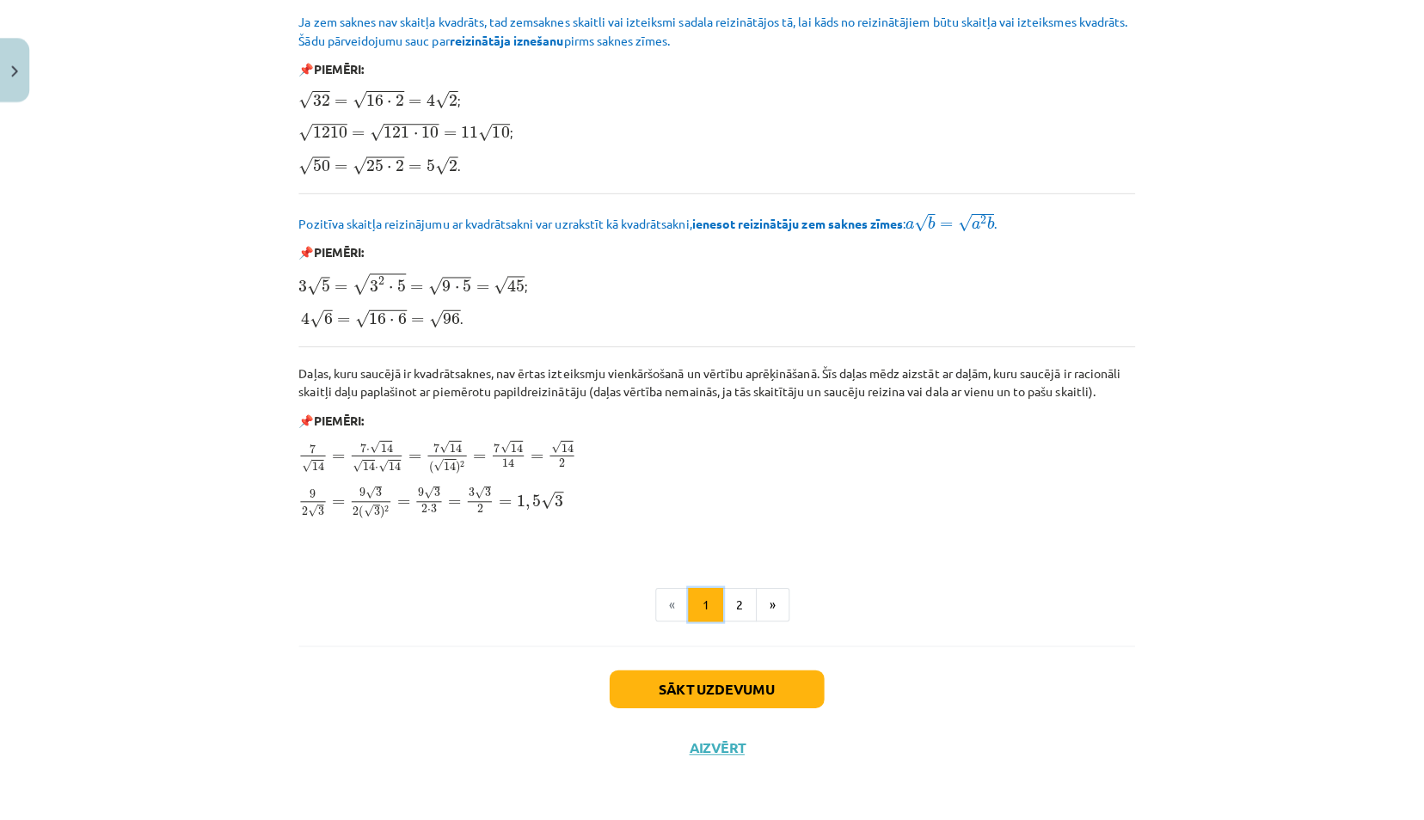
scroll to position [427, 0]
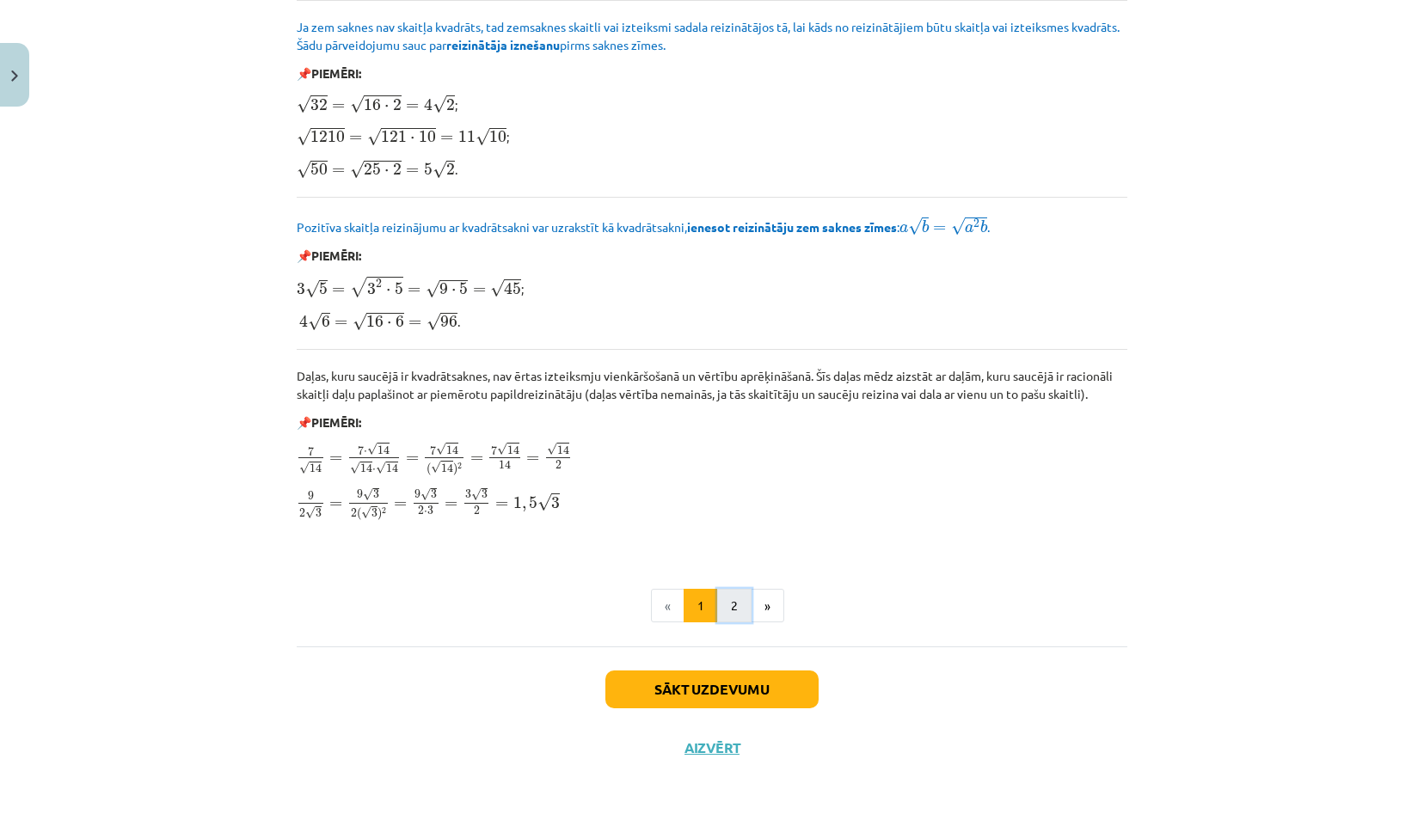
click at [720, 604] on button "2" at bounding box center [734, 606] width 34 height 34
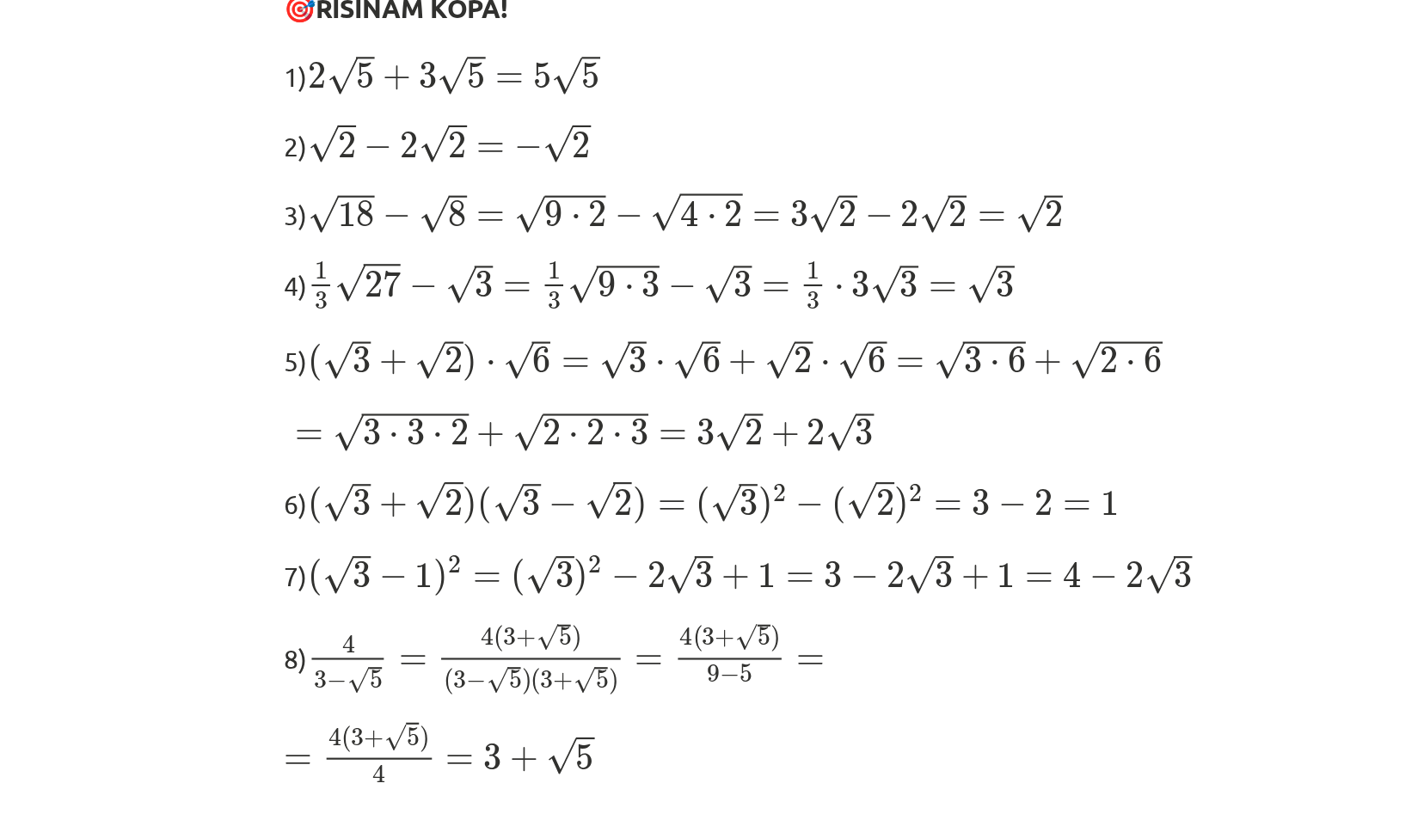
scroll to position [344, 0]
